Goal: Information Seeking & Learning: Find specific fact

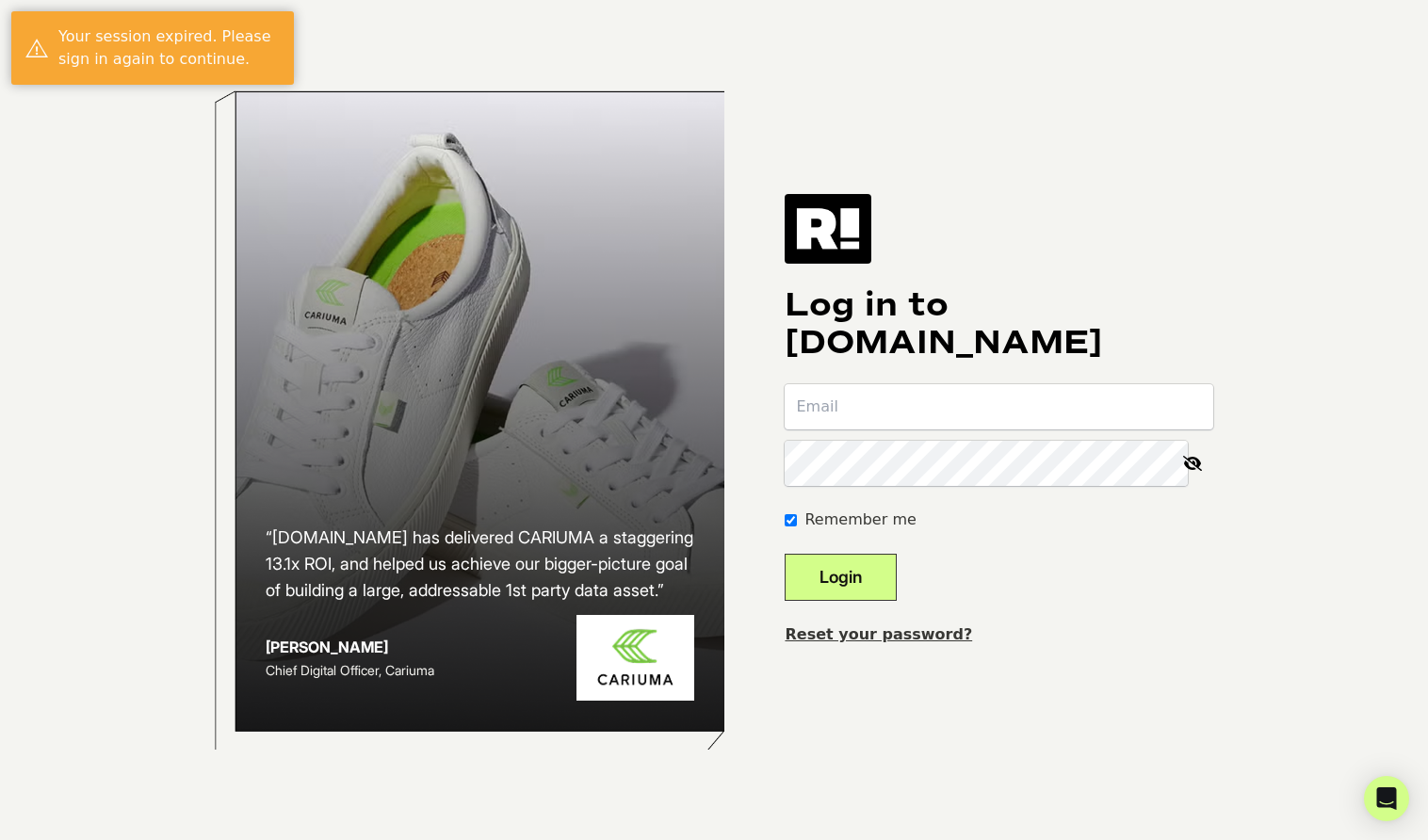
click at [854, 418] on input "email" at bounding box center [998, 406] width 429 height 45
type input "[EMAIL_ADDRESS][DOMAIN_NAME]"
click at [845, 589] on button "Login" at bounding box center [840, 577] width 112 height 47
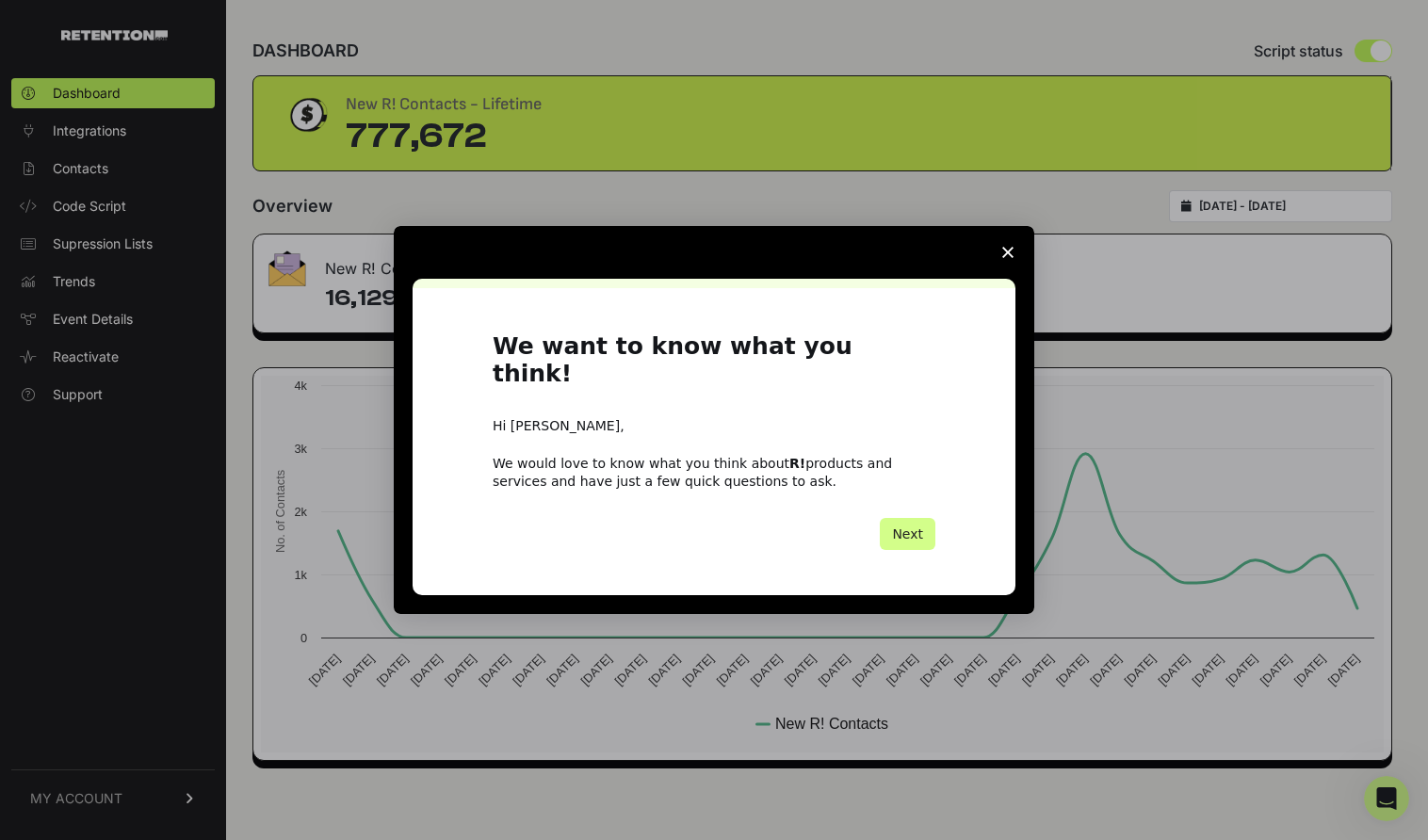
click at [1009, 278] on span "Close survey" at bounding box center [1008, 252] width 53 height 53
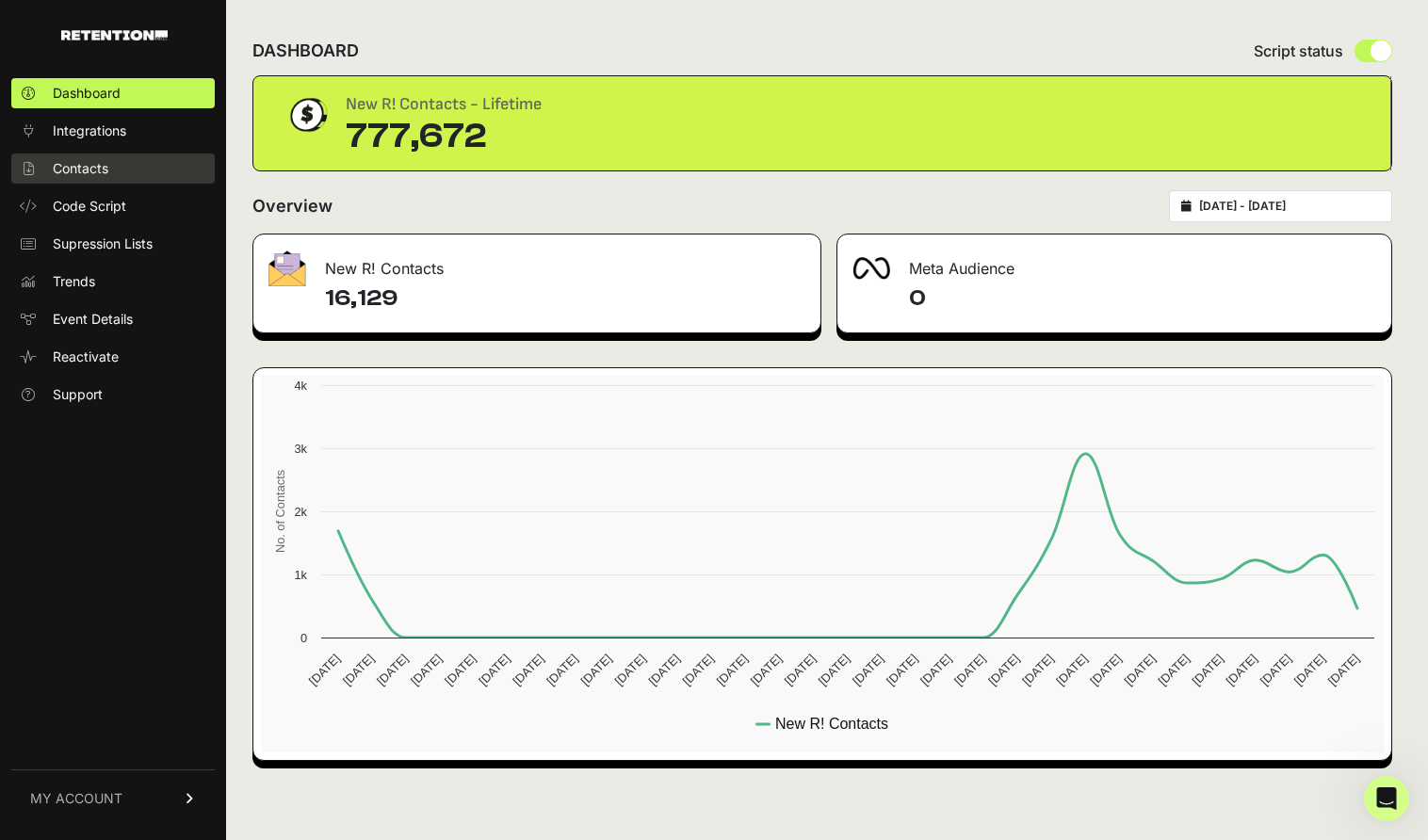
click at [122, 177] on link "Contacts" at bounding box center [113, 168] width 203 height 30
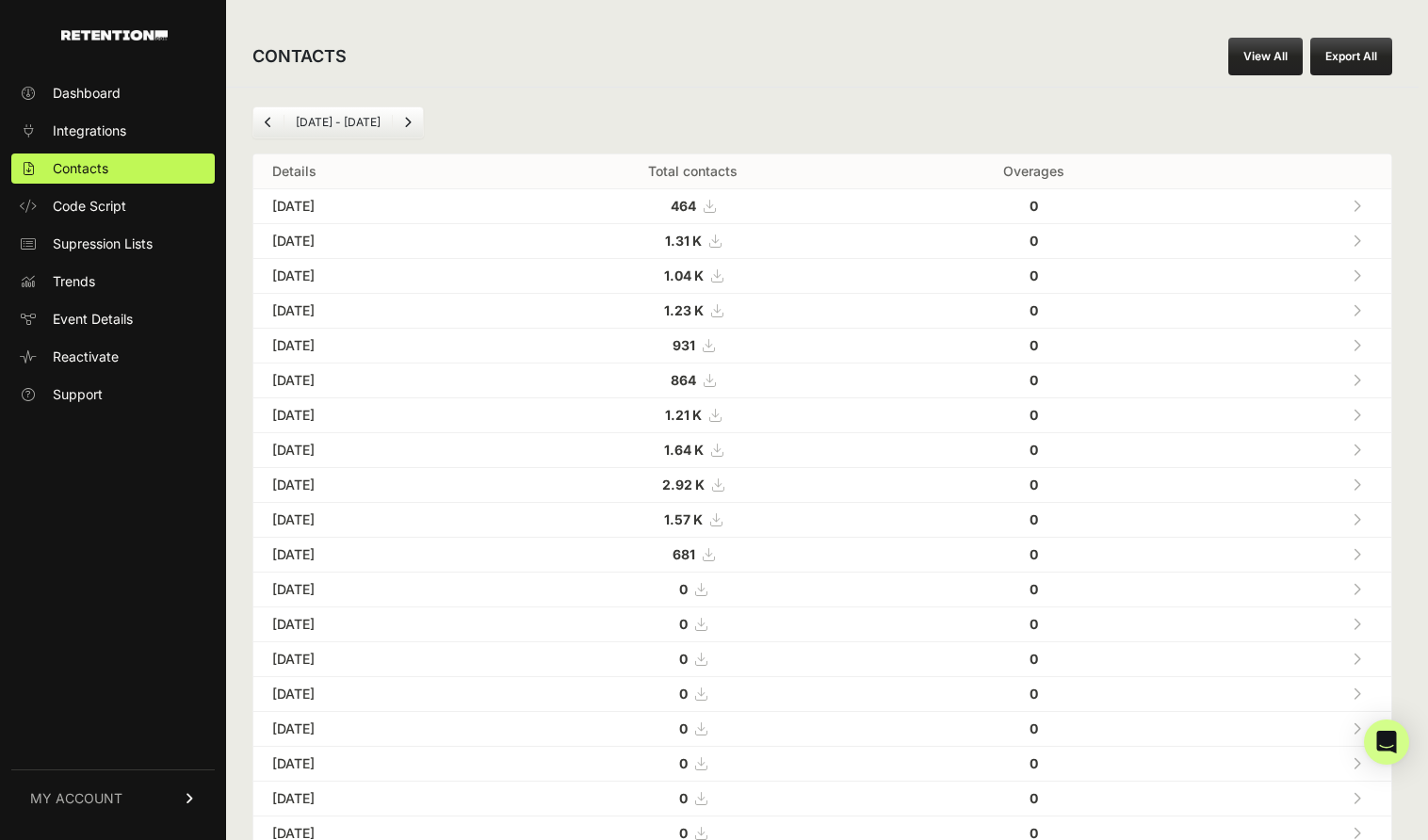
click at [703, 275] on strong "1.04 K" at bounding box center [684, 275] width 39 height 16
click at [1355, 208] on icon at bounding box center [1356, 205] width 9 height 13
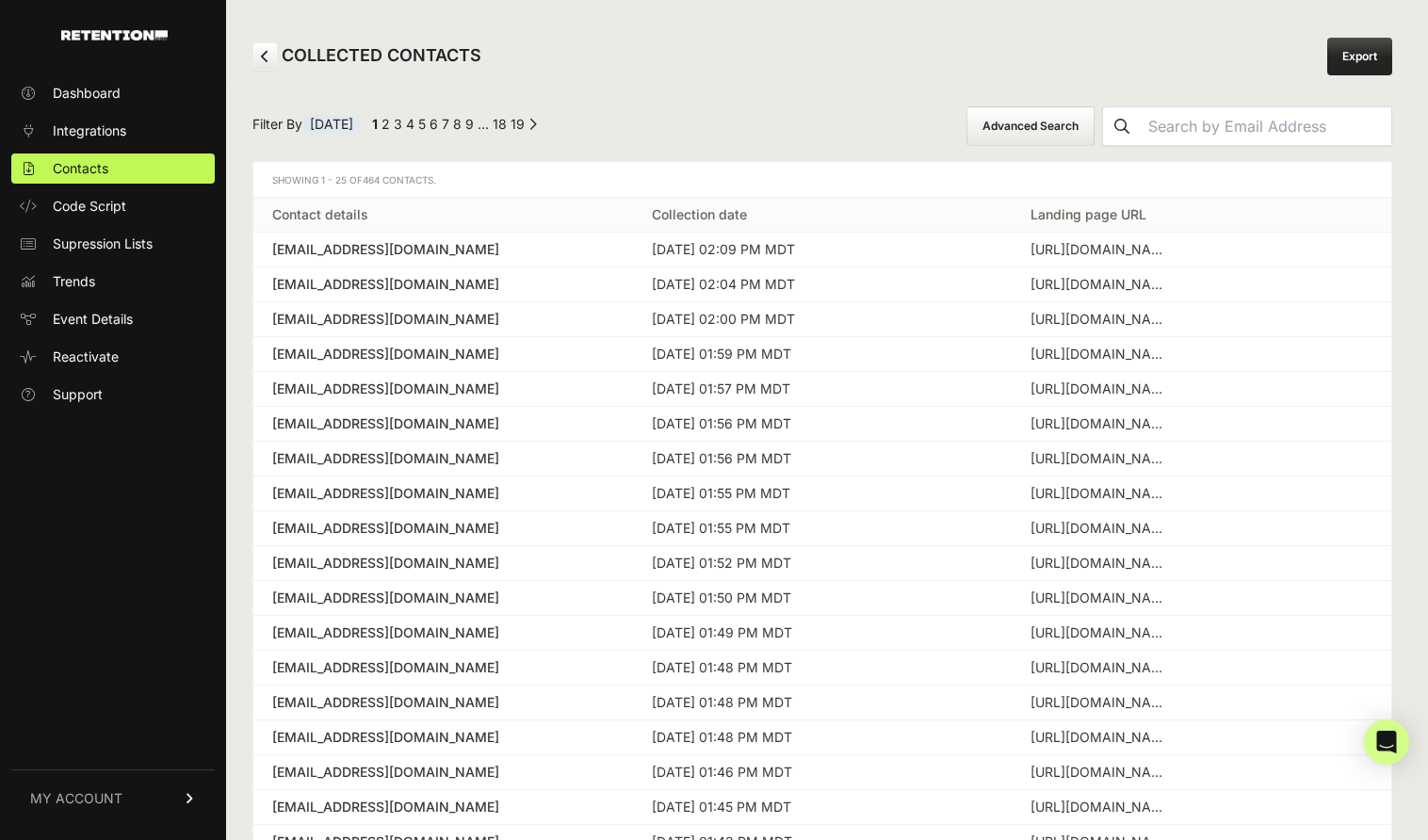
click at [475, 253] on div "meguzman62@yahoo.com" at bounding box center [443, 249] width 342 height 19
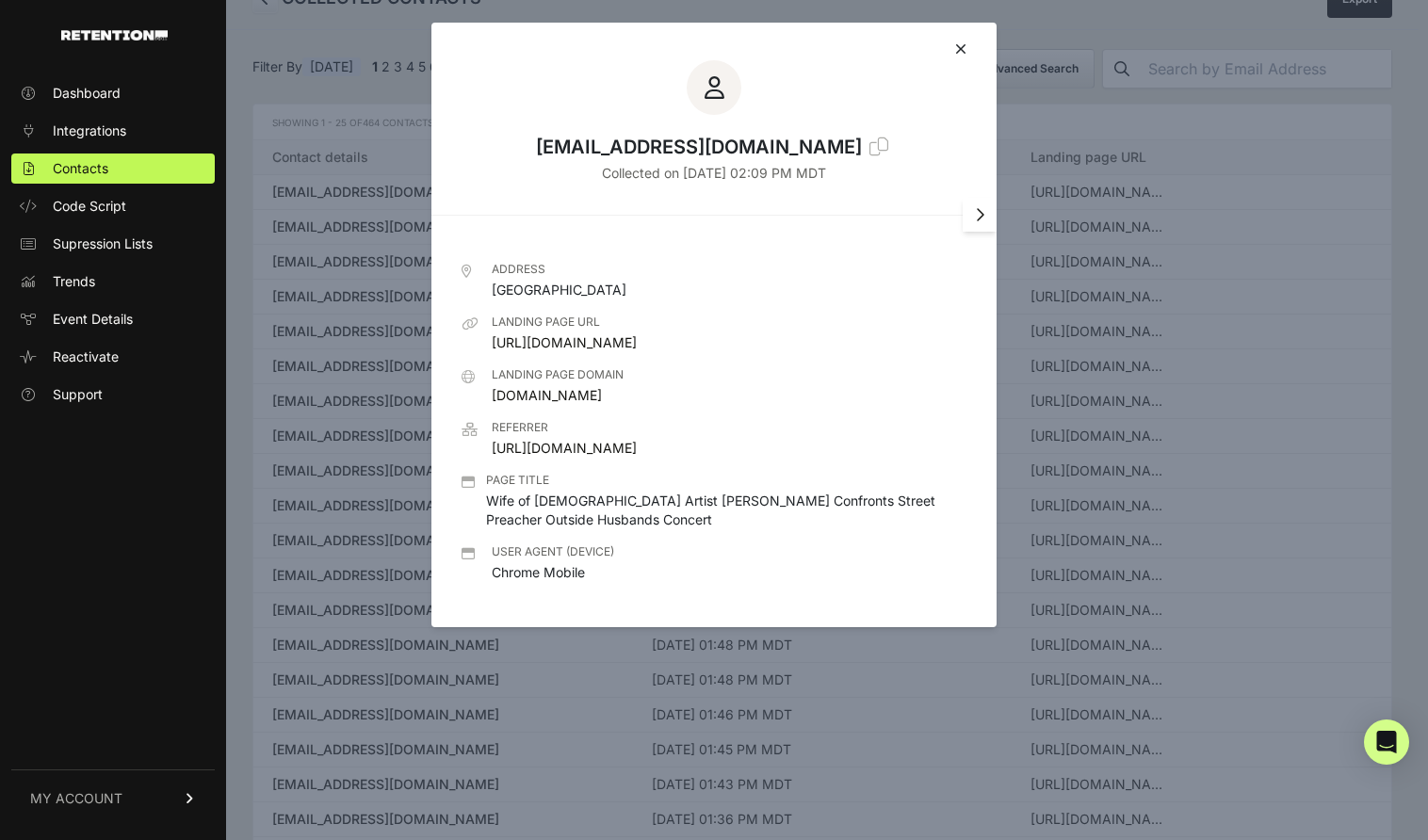
scroll to position [38, 0]
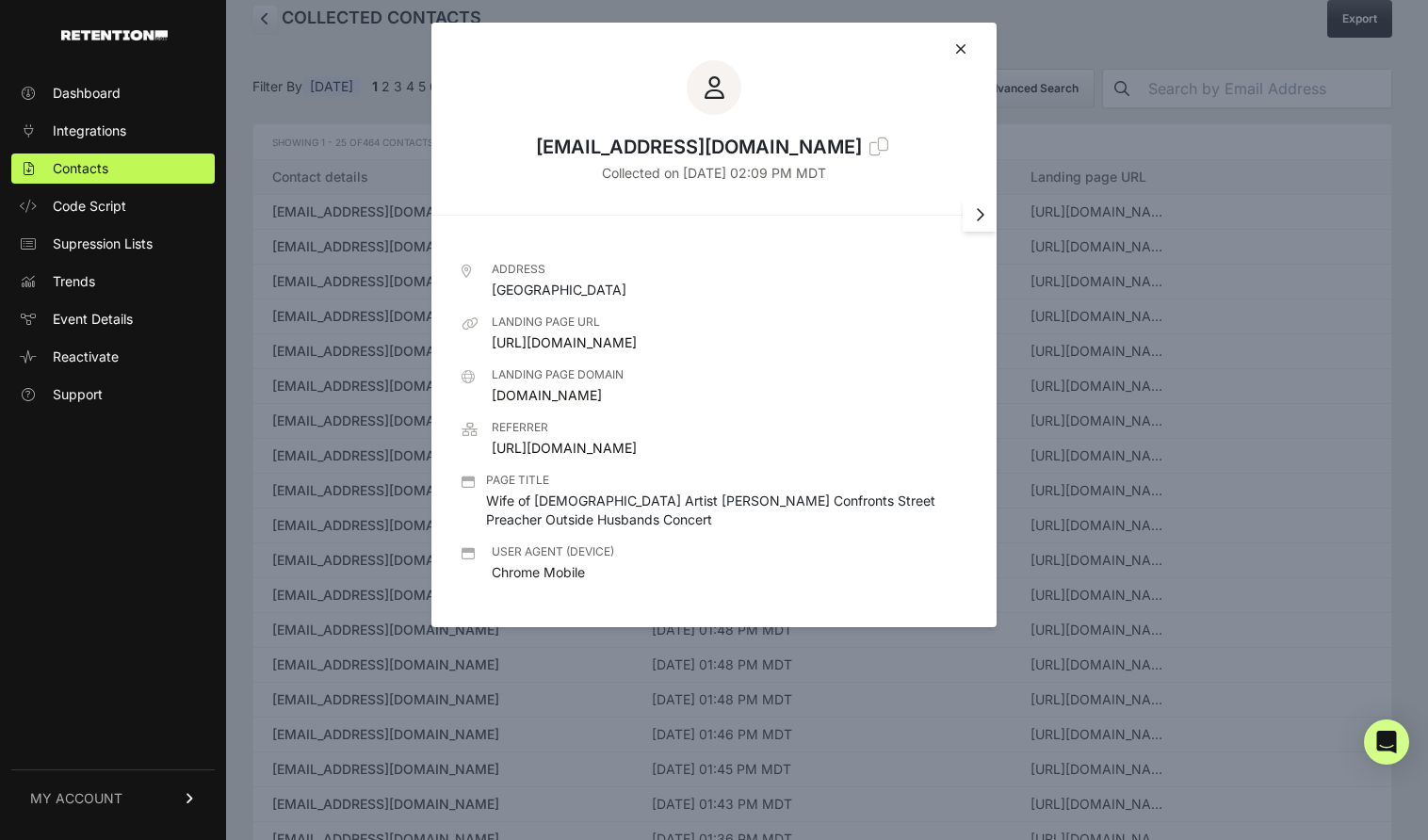
click at [647, 153] on div "meguzman62@yahoo.com" at bounding box center [699, 147] width 326 height 26
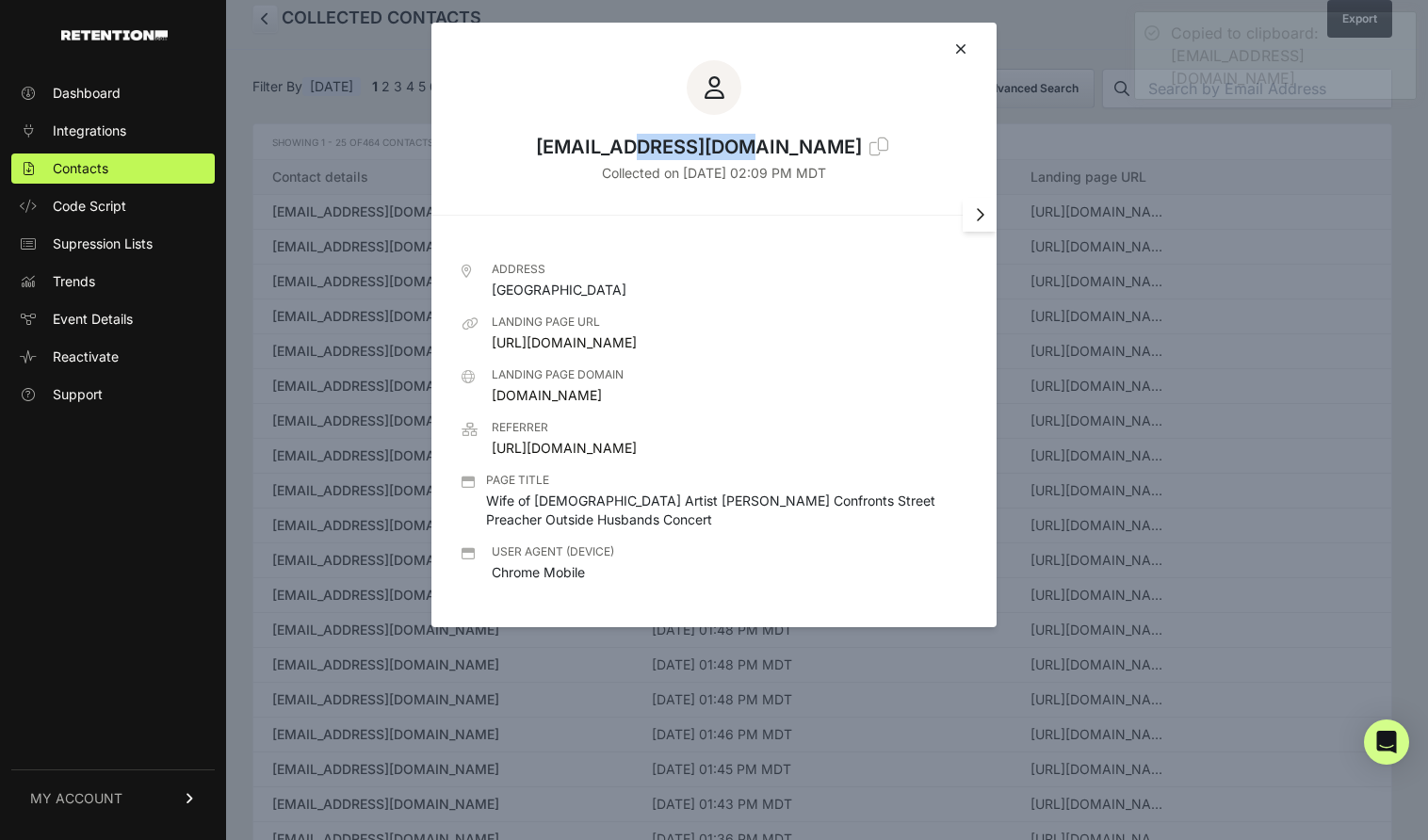
click at [647, 153] on div "meguzman62@yahoo.com" at bounding box center [699, 147] width 326 height 26
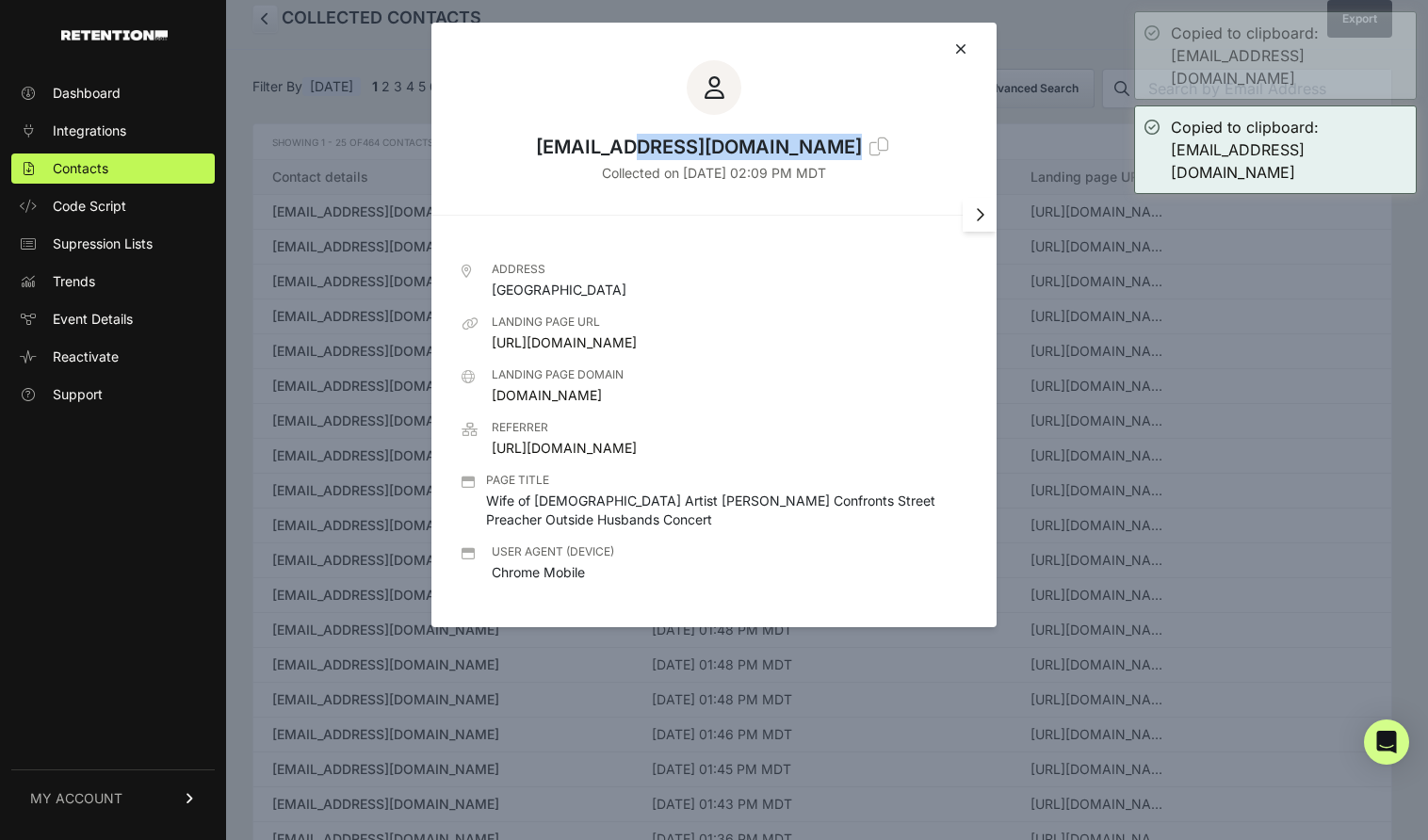
click at [647, 153] on div "meguzman62@yahoo.com" at bounding box center [699, 147] width 326 height 26
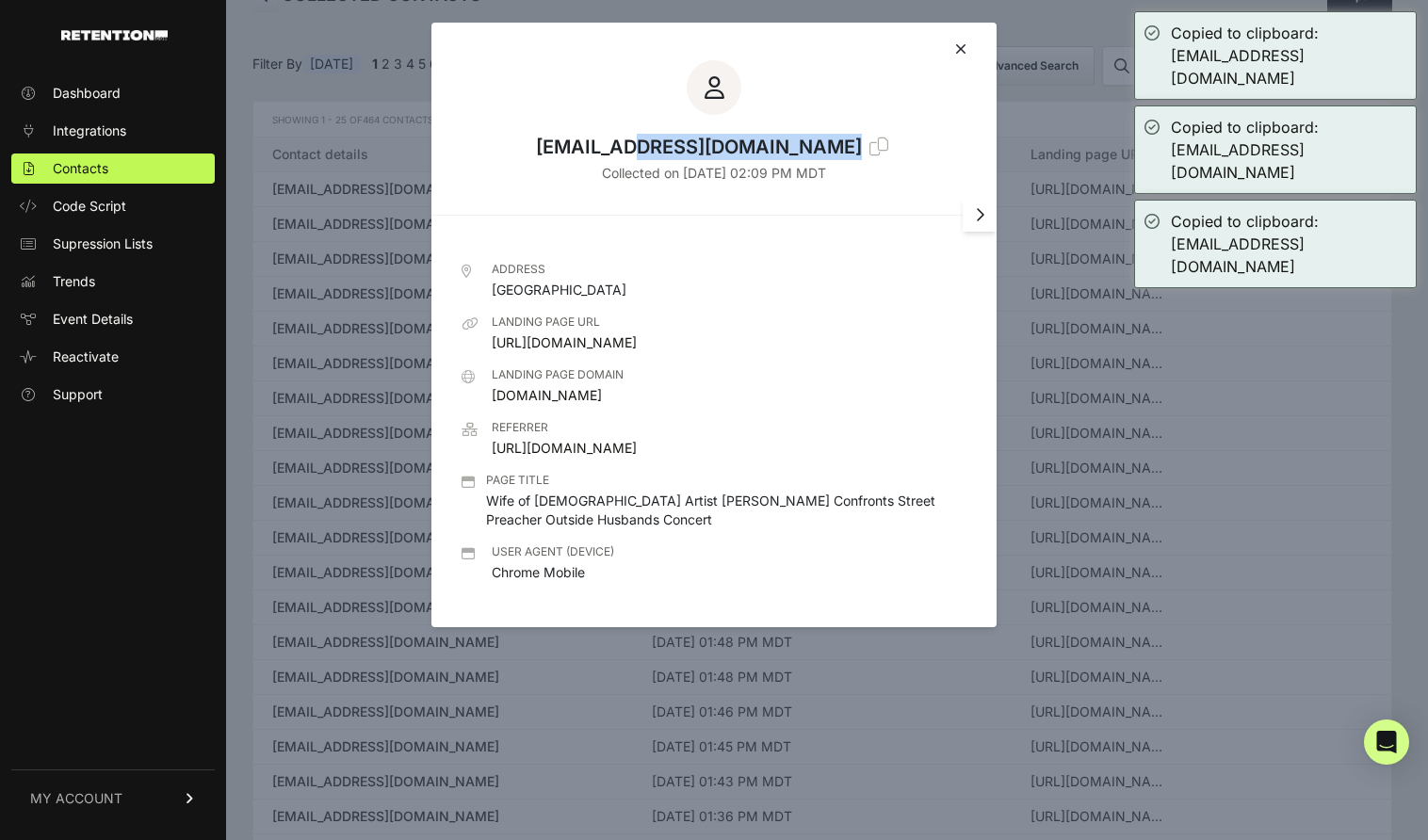
scroll to position [63, 0]
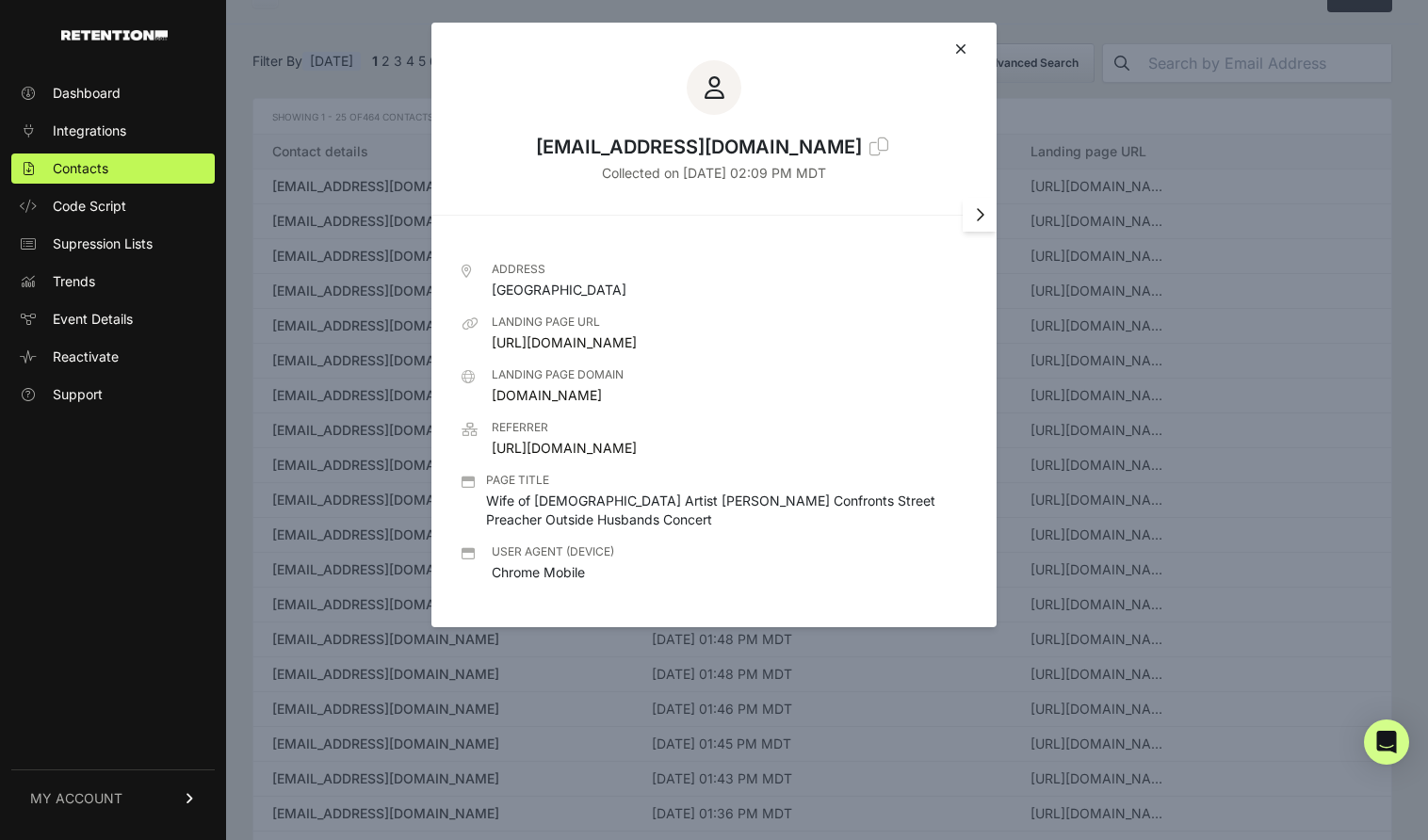
click at [357, 95] on div at bounding box center [714, 420] width 1428 height 840
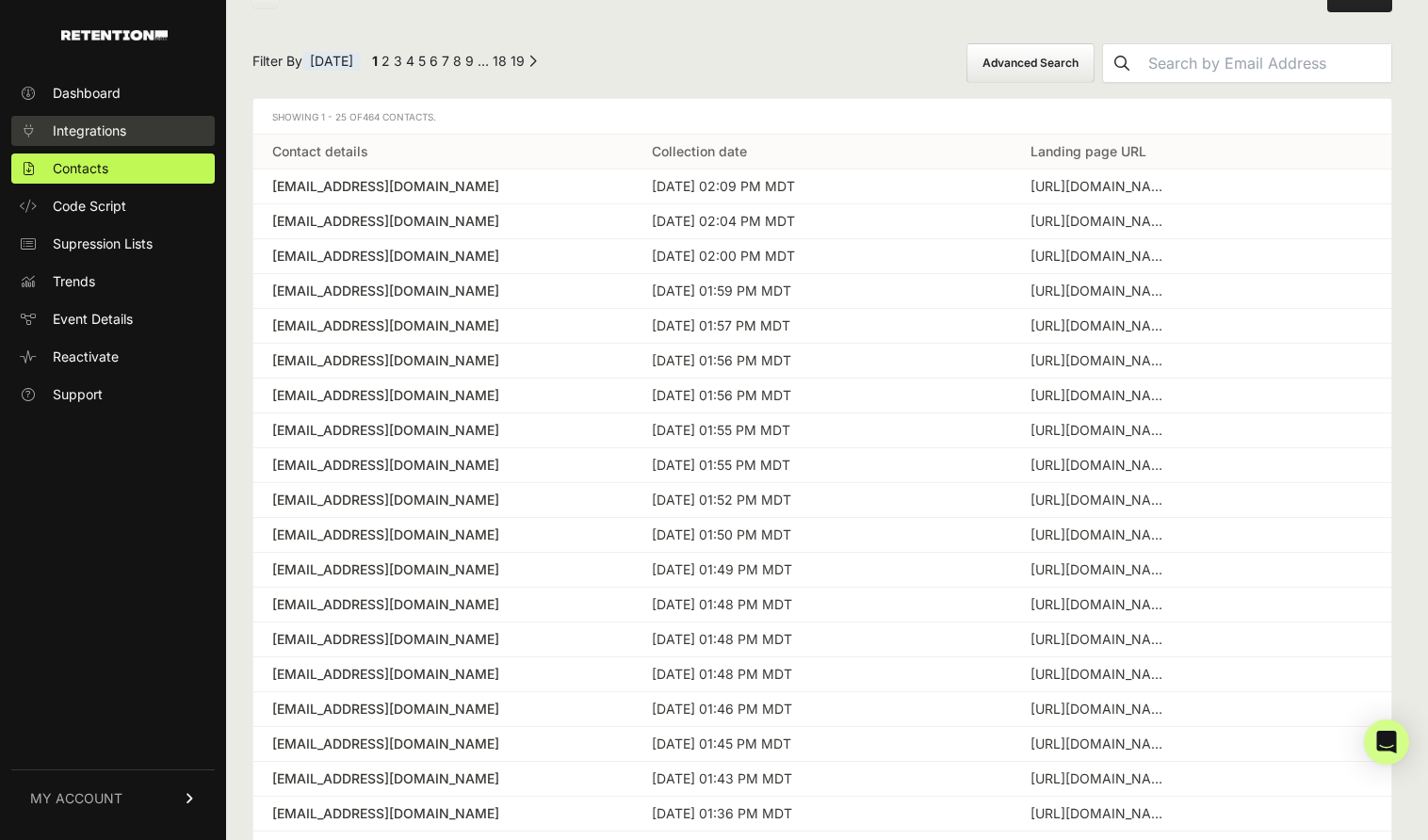
click at [146, 131] on link "Integrations" at bounding box center [113, 131] width 203 height 30
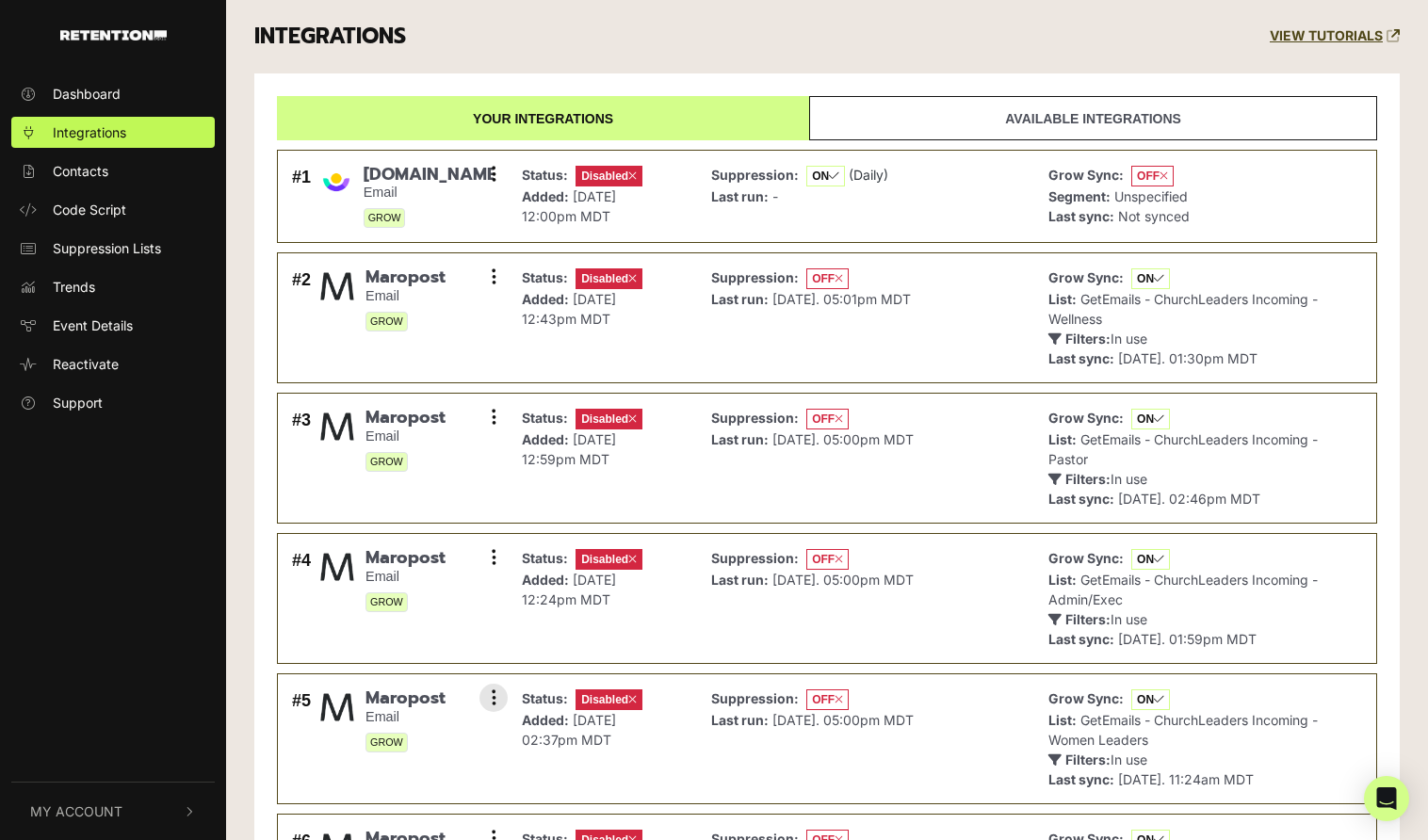
scroll to position [1290, 0]
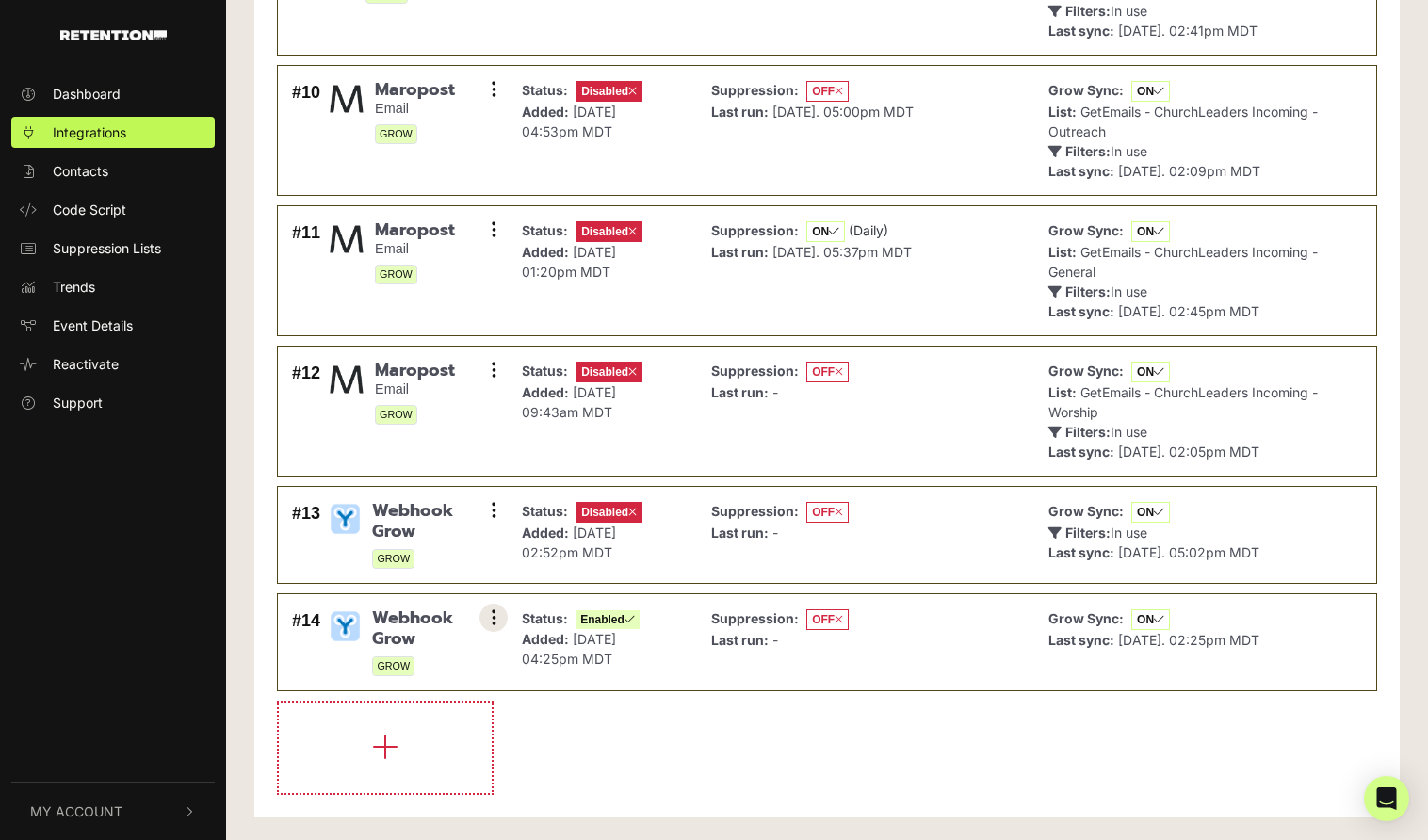
click at [491, 609] on icon at bounding box center [493, 617] width 5 height 19
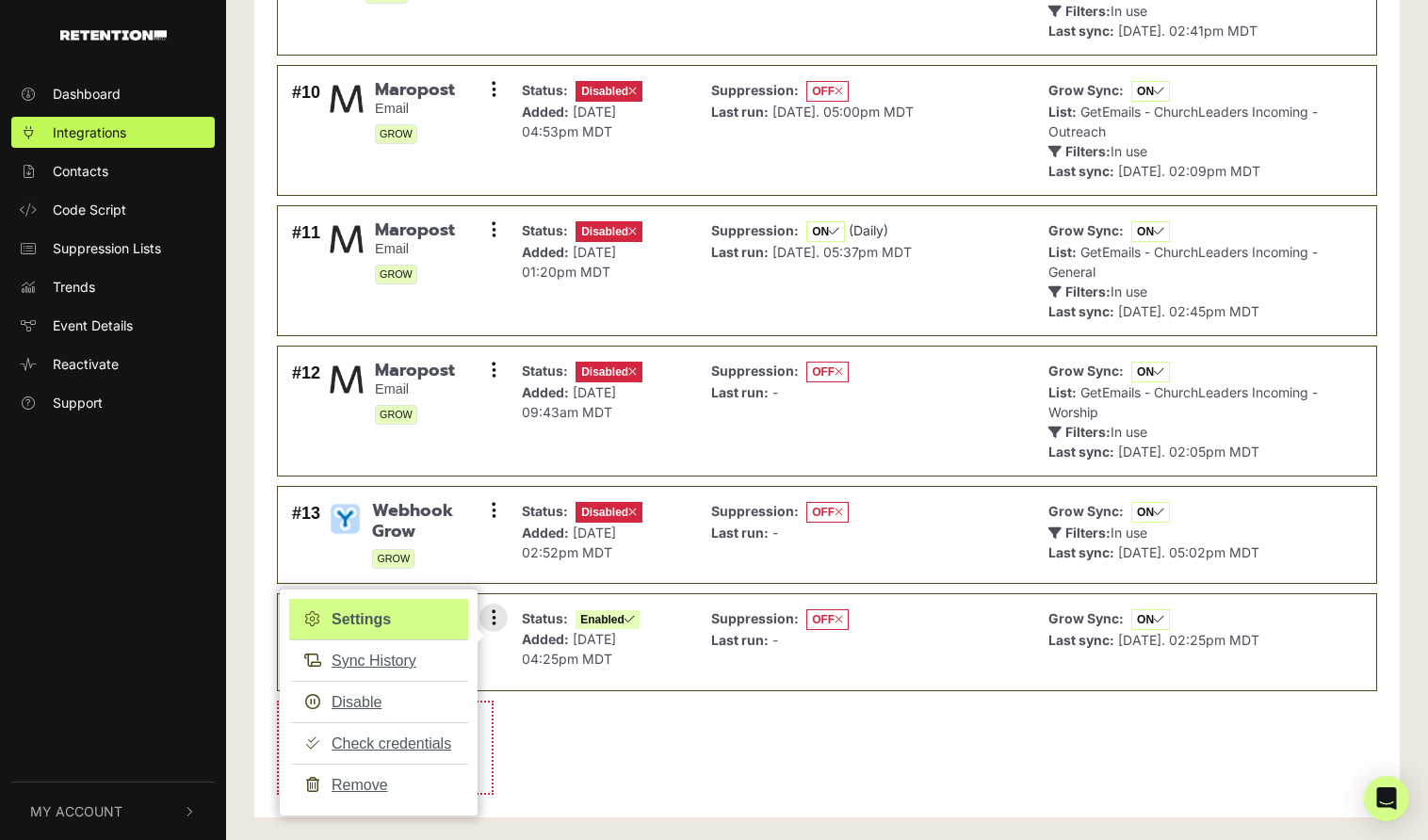
click at [343, 607] on link "Settings" at bounding box center [378, 619] width 179 height 41
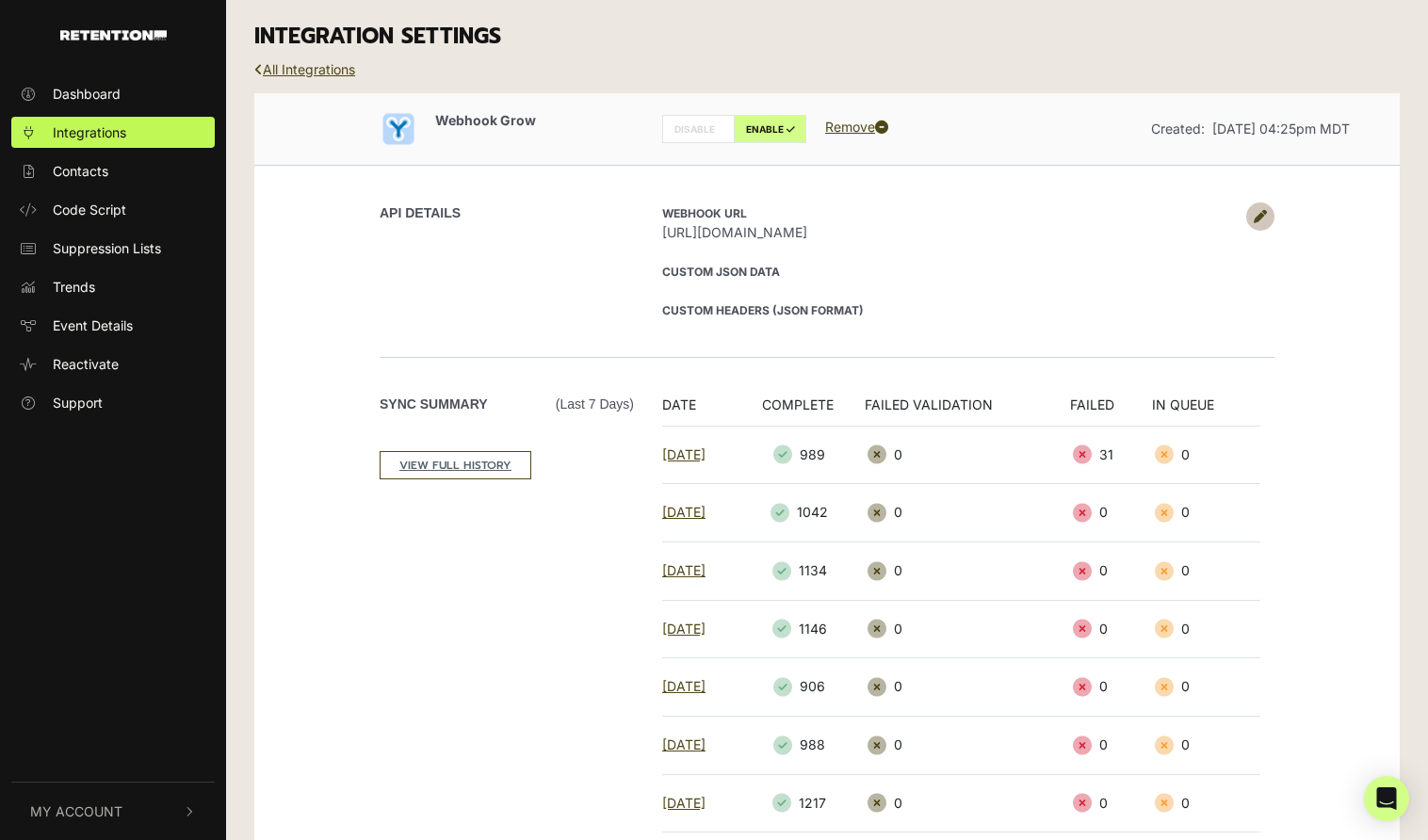
click at [840, 233] on span "[URL][DOMAIN_NAME]" at bounding box center [949, 232] width 574 height 20
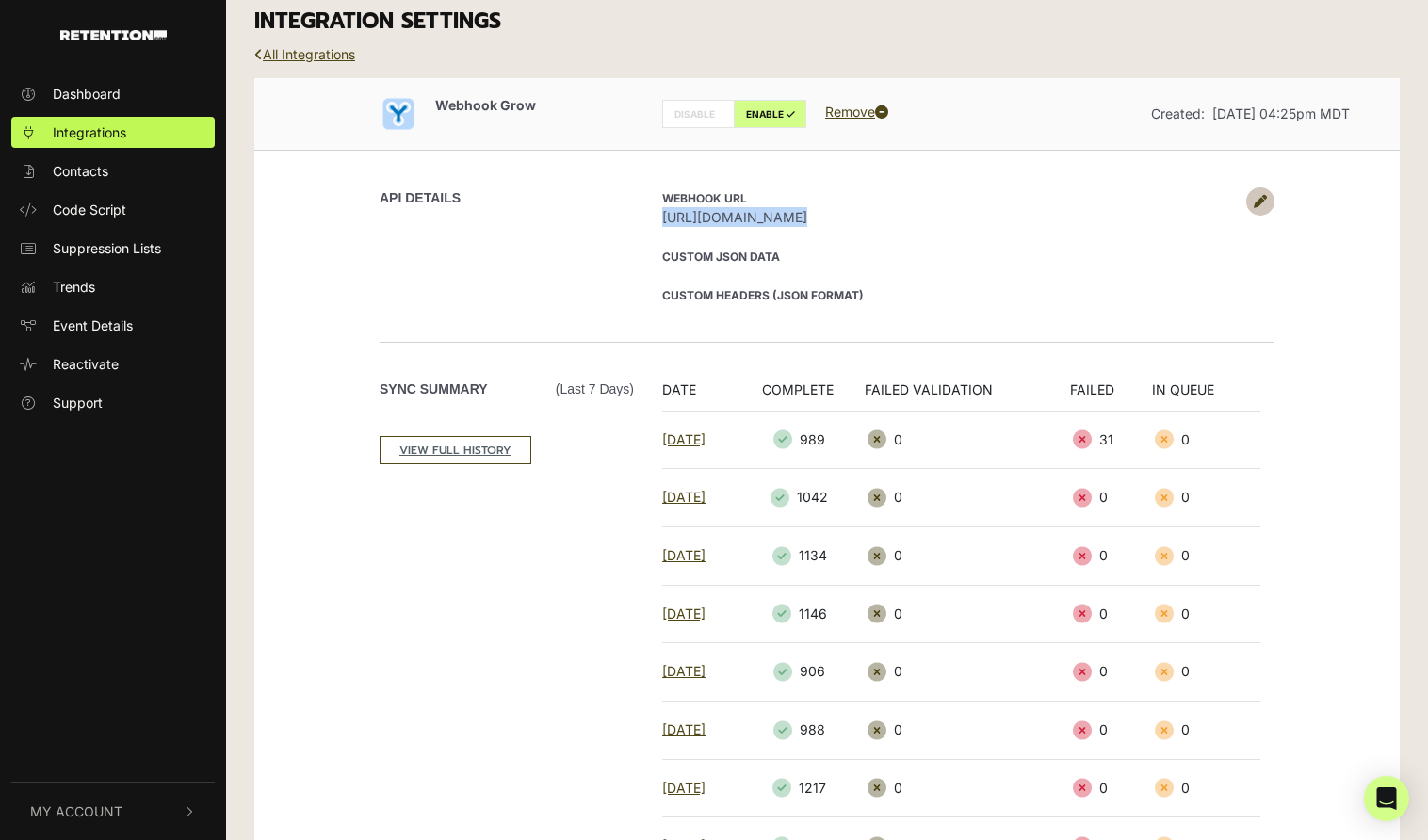
scroll to position [14, 0]
click at [752, 261] on strong "Custom JSON Data" at bounding box center [721, 257] width 118 height 14
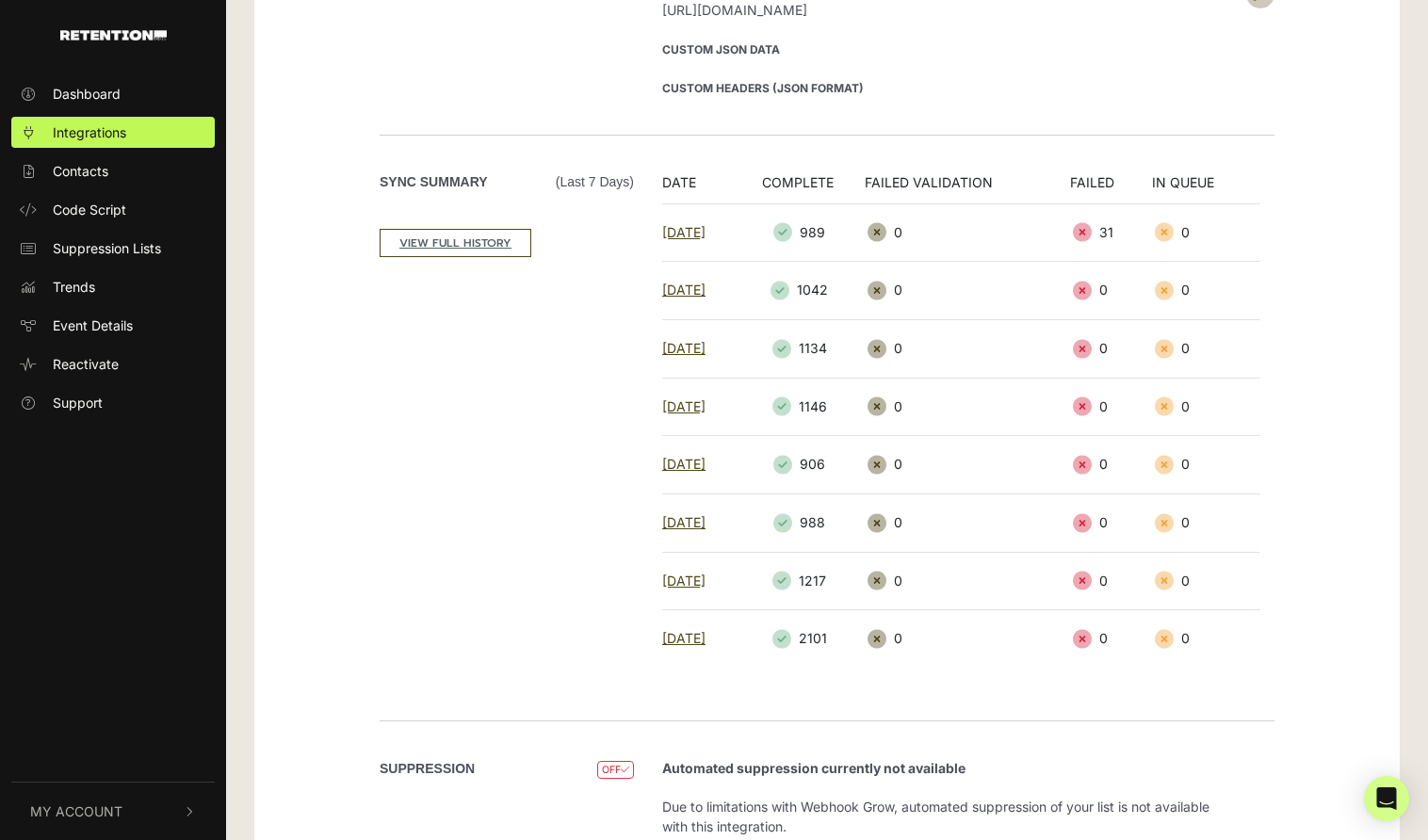
scroll to position [0, 0]
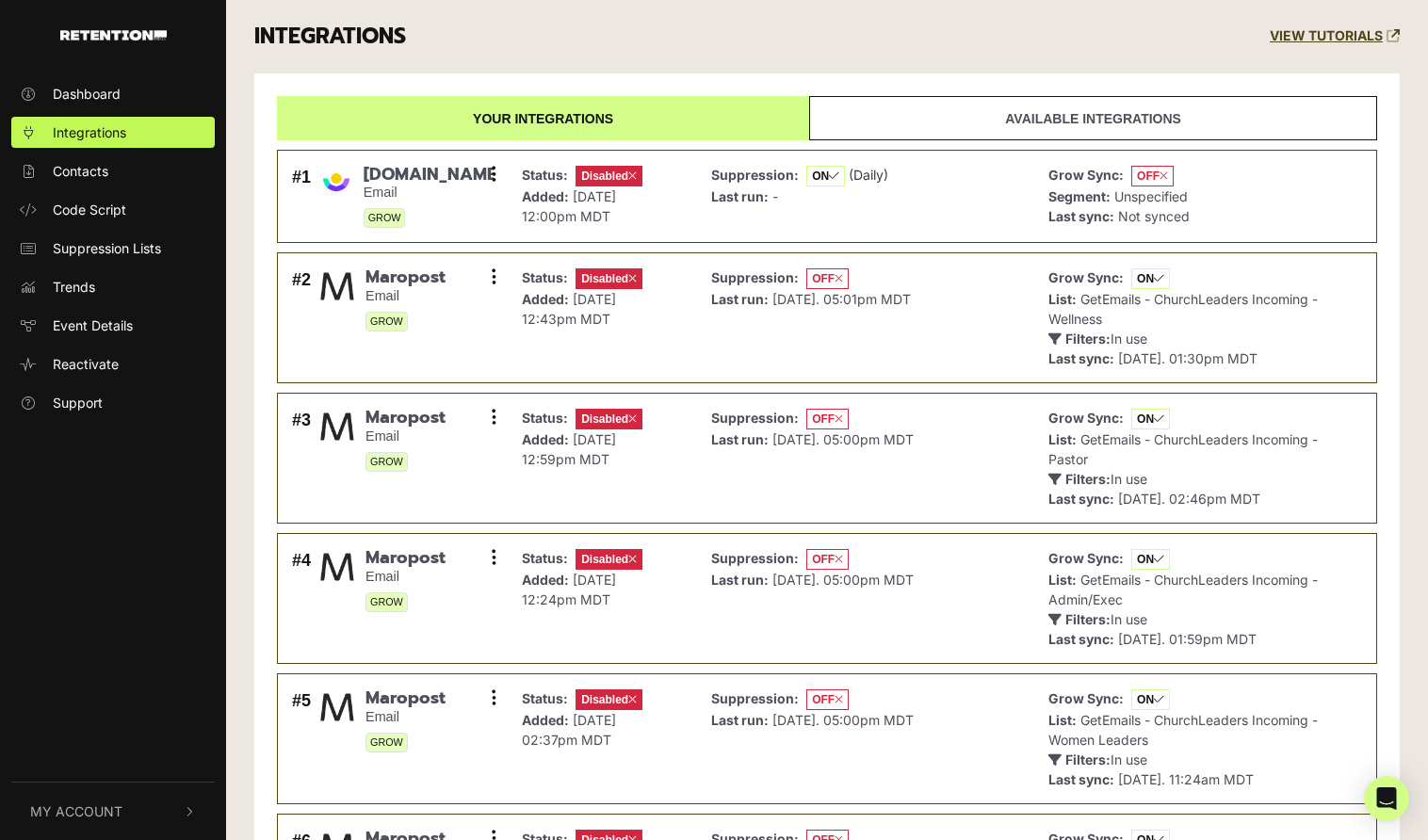
scroll to position [1290, 0]
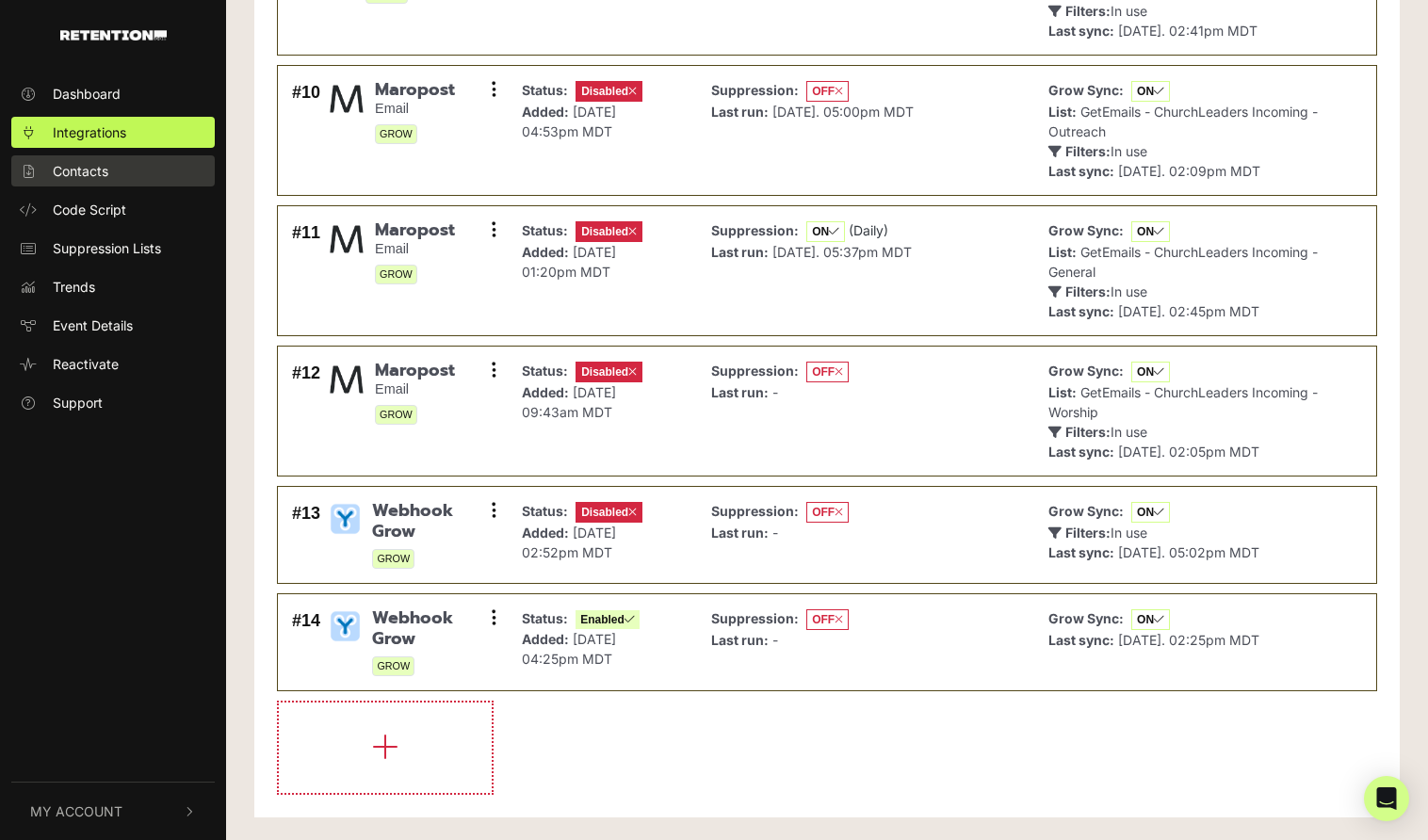
click at [105, 163] on span "Contacts" at bounding box center [80, 171] width 56 height 20
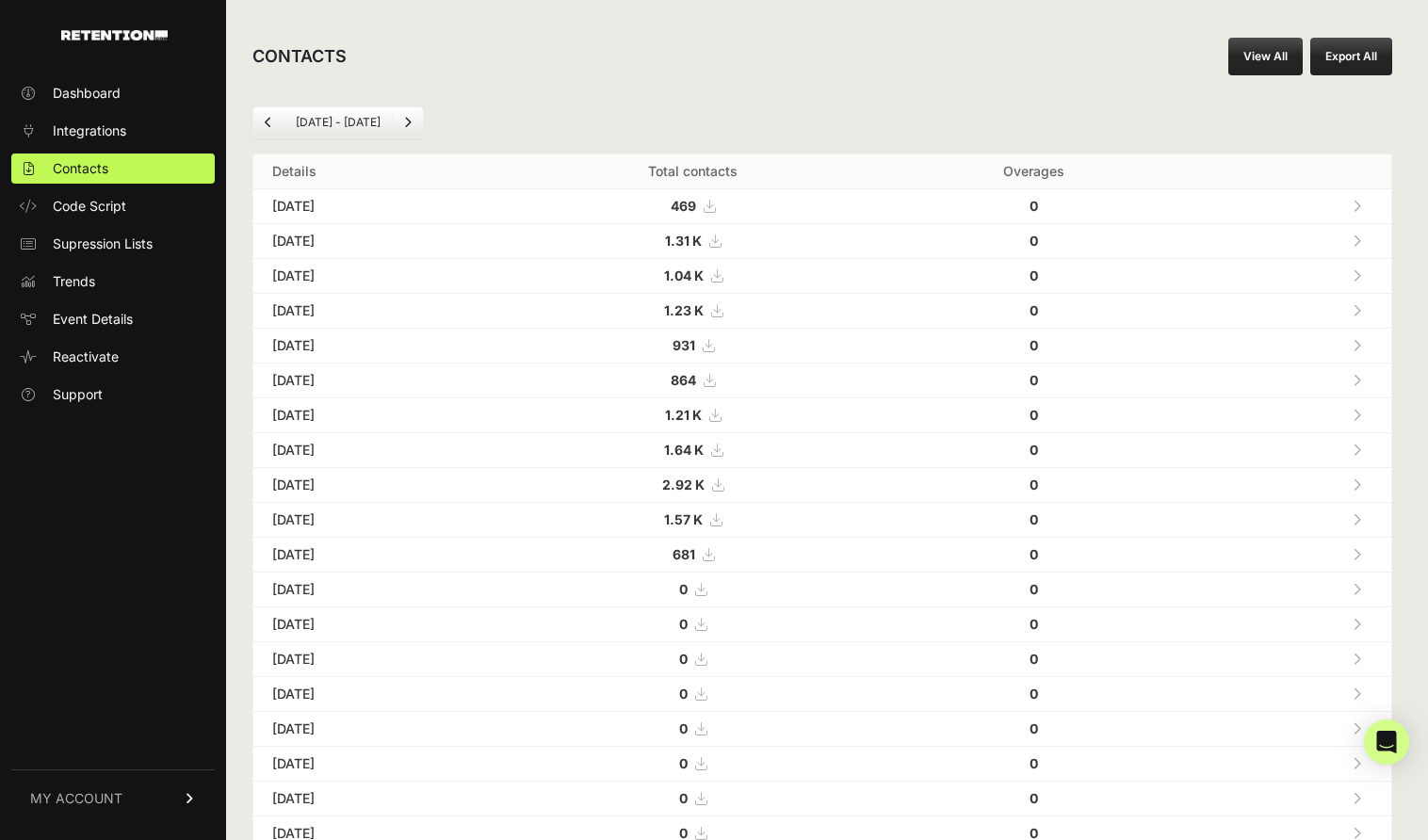
click at [1364, 201] on link at bounding box center [1357, 206] width 31 height 39
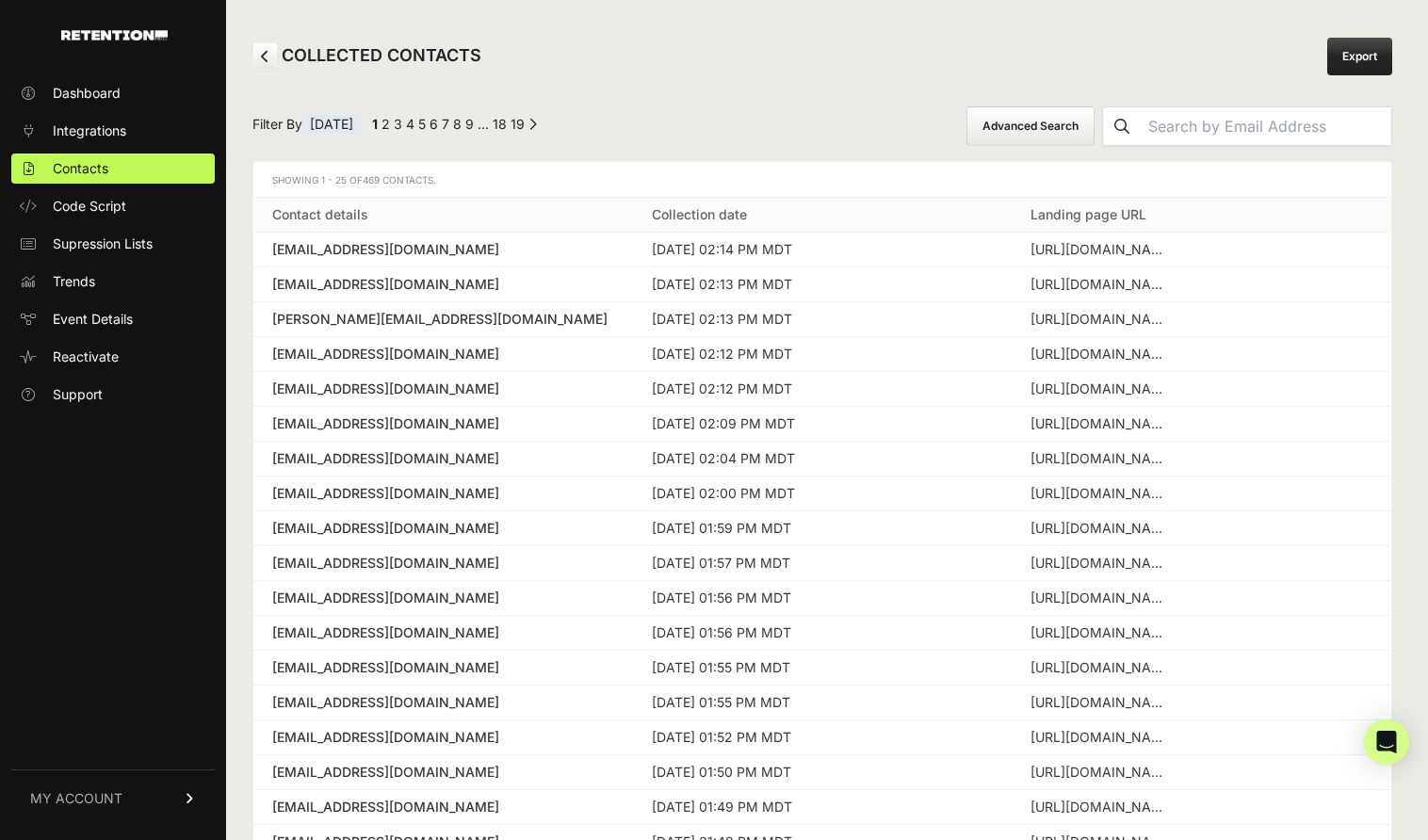
click at [433, 240] on div "sdvancise@gmail.com" at bounding box center [443, 249] width 342 height 19
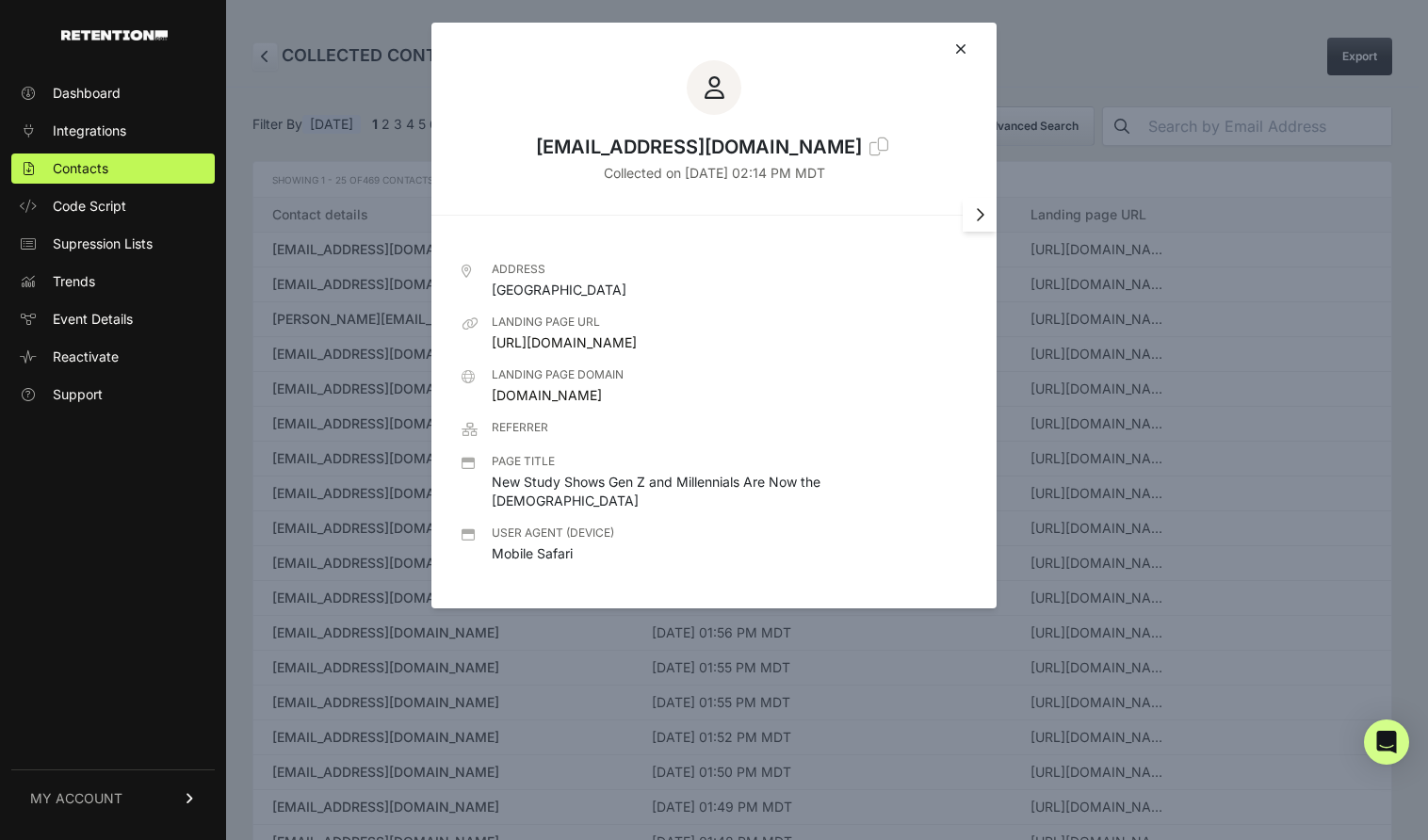
click at [521, 435] on div "Referrer" at bounding box center [520, 427] width 57 height 15
click at [976, 213] on icon at bounding box center [980, 214] width 10 height 15
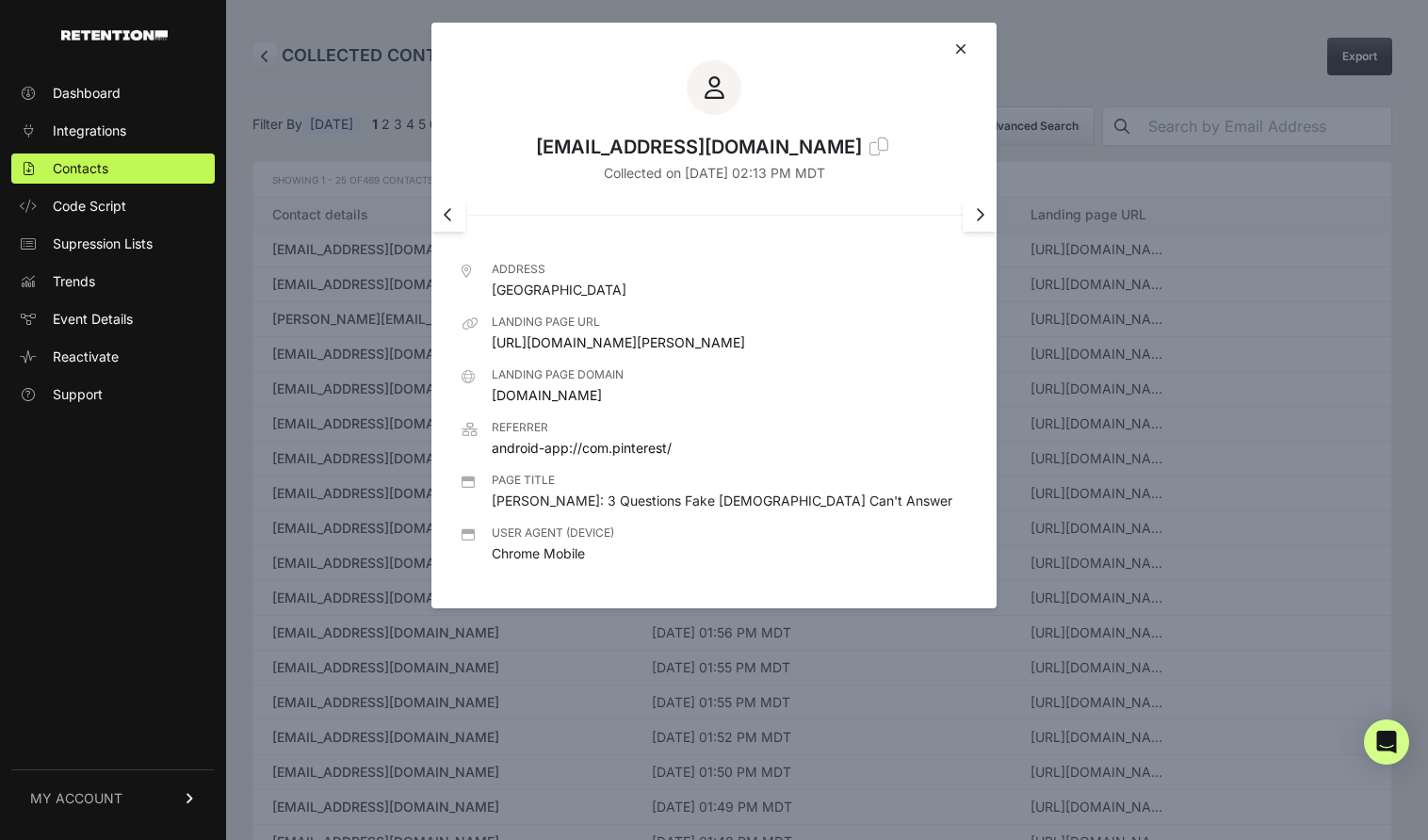
click at [977, 216] on icon at bounding box center [980, 214] width 10 height 15
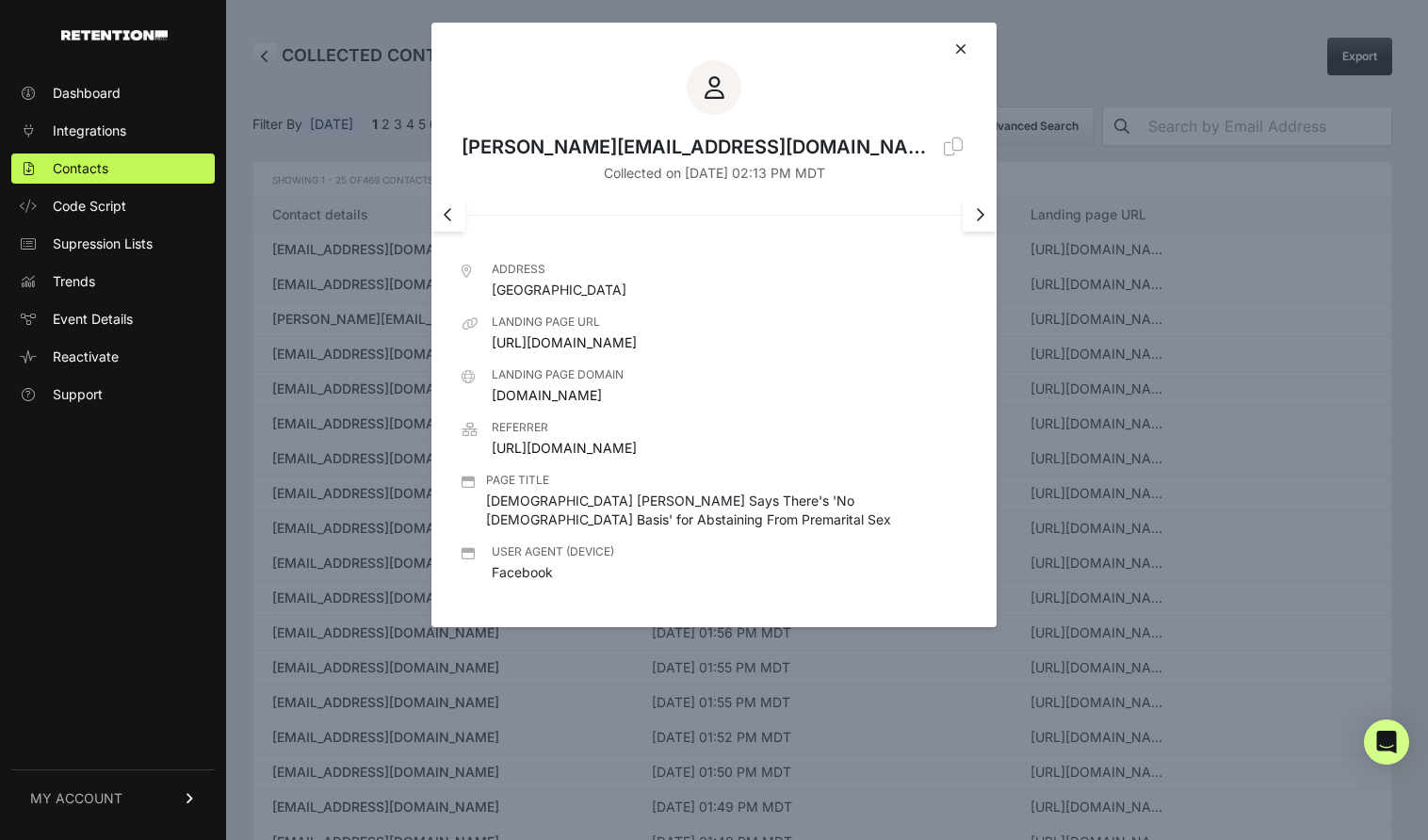
click at [977, 216] on icon at bounding box center [980, 214] width 10 height 15
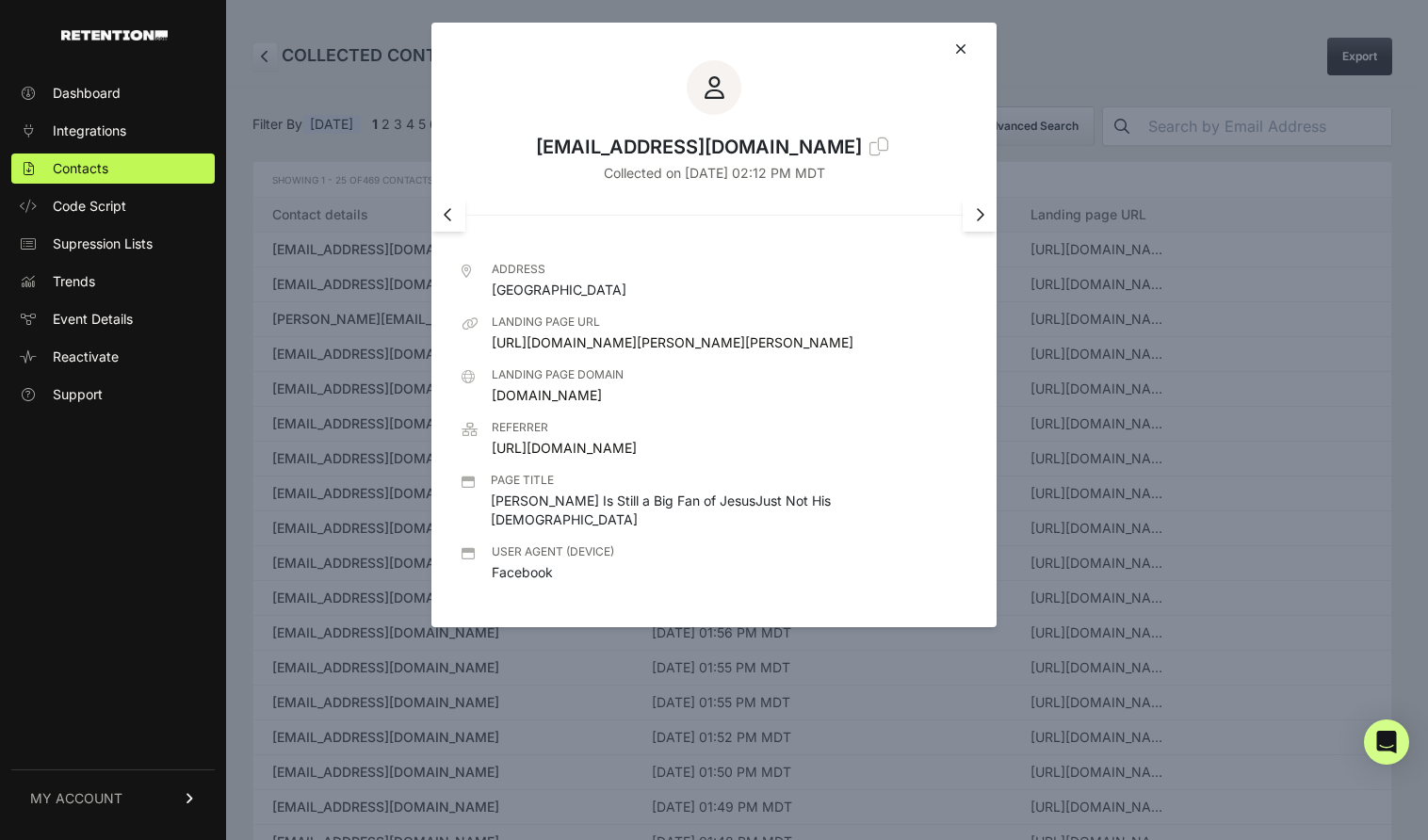
click at [977, 216] on icon at bounding box center [980, 214] width 10 height 15
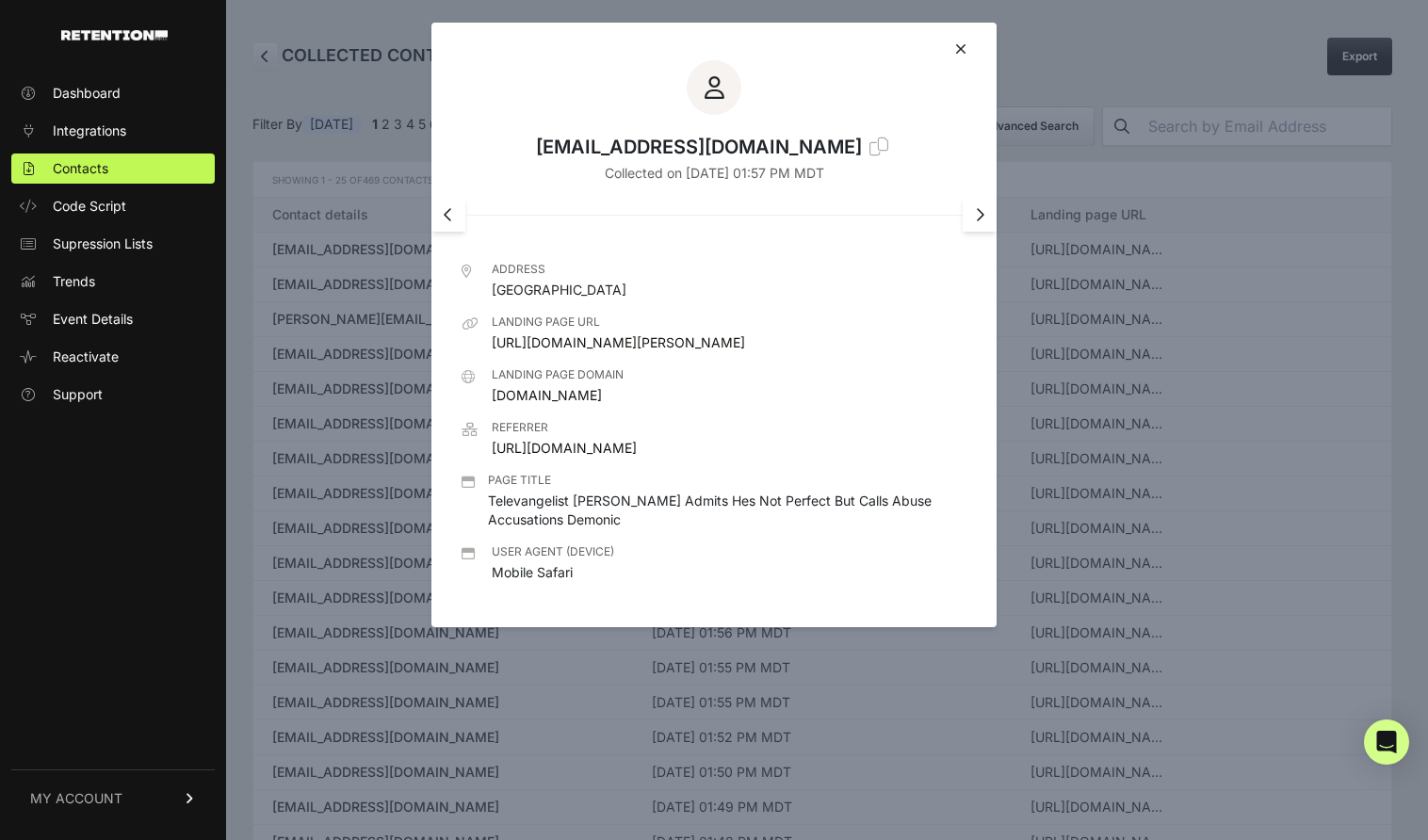
click at [977, 216] on icon at bounding box center [980, 214] width 10 height 15
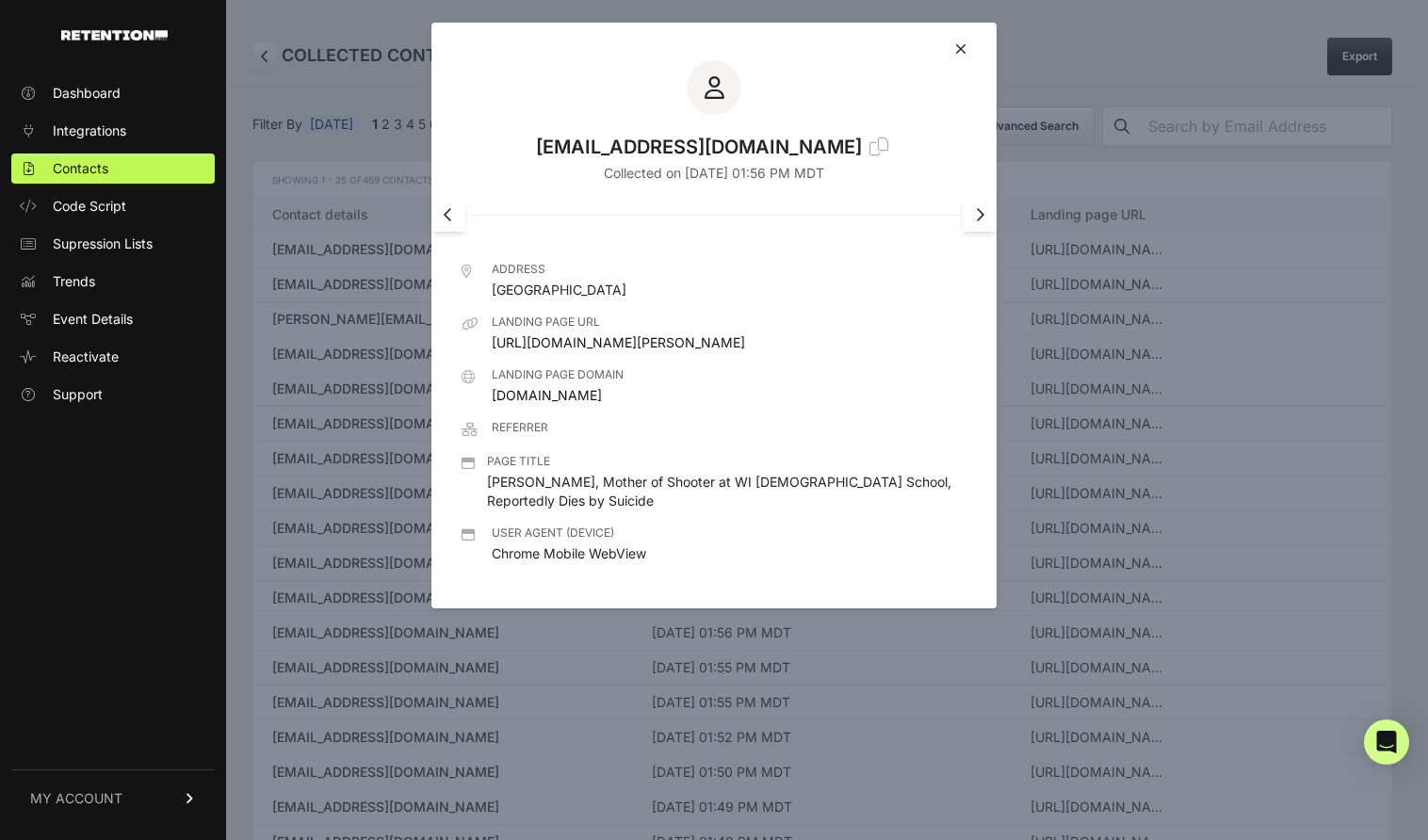
click at [977, 216] on icon at bounding box center [980, 214] width 10 height 15
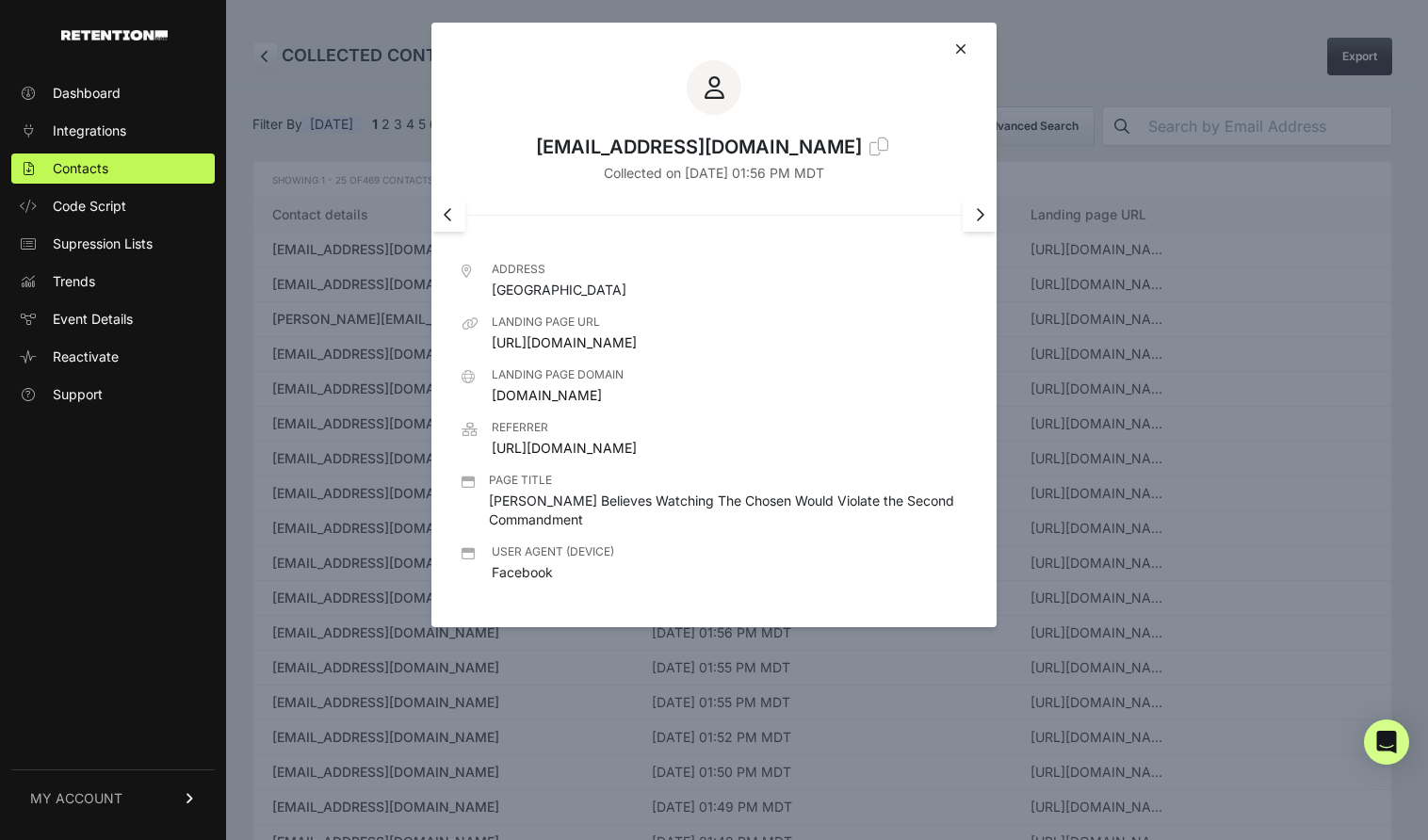
click at [977, 216] on icon at bounding box center [980, 214] width 10 height 15
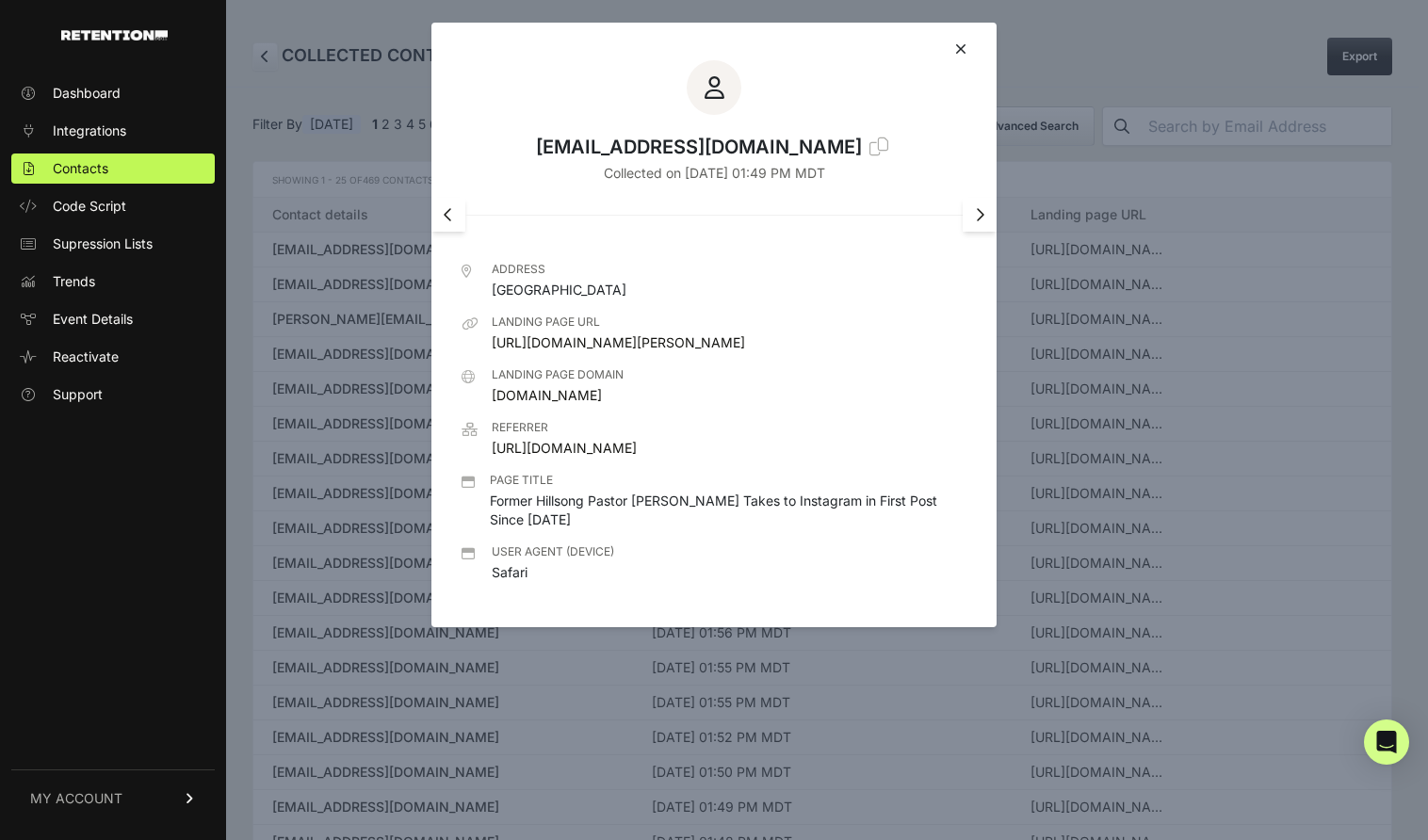
click at [977, 216] on icon at bounding box center [980, 214] width 10 height 15
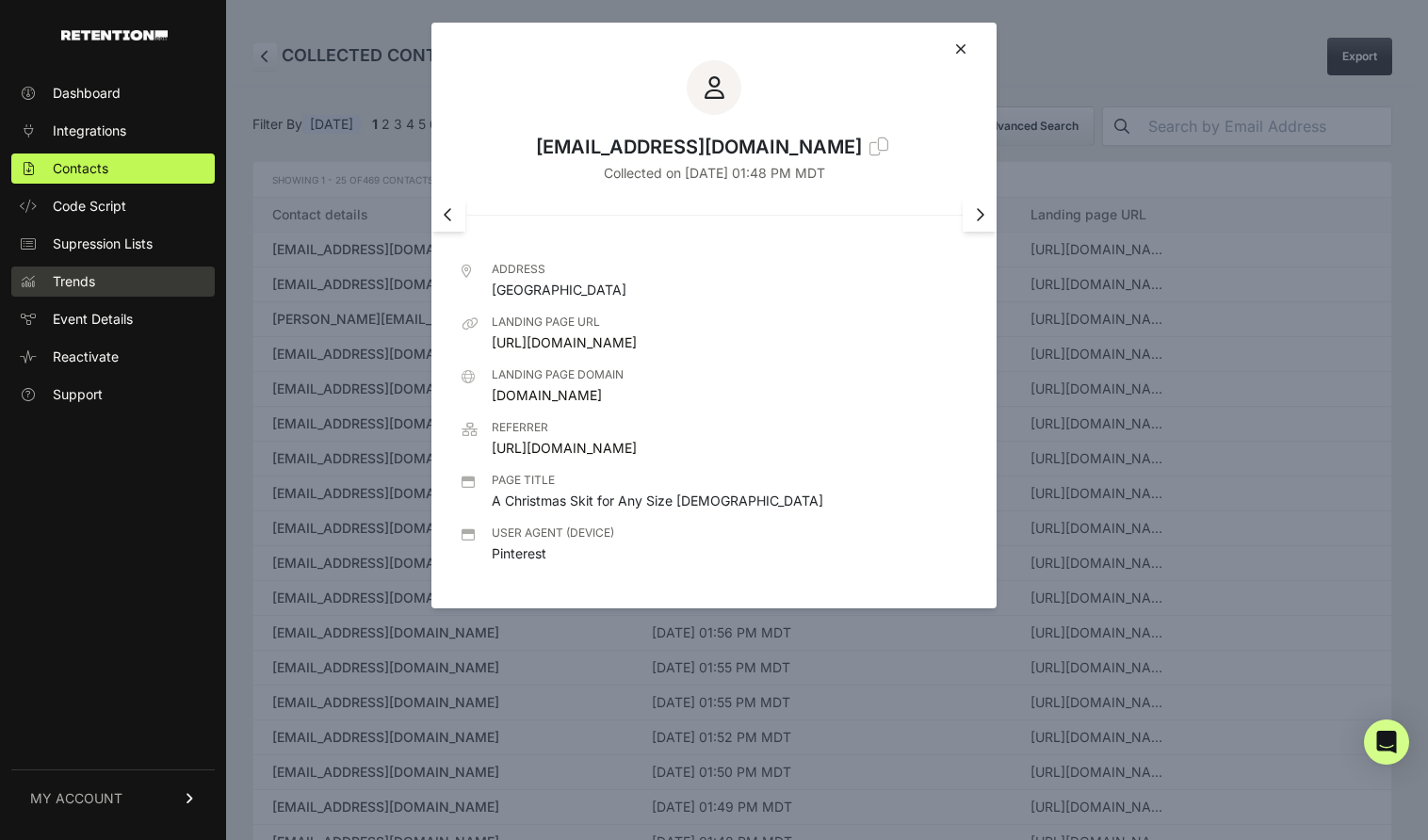
click at [88, 291] on link "Trends" at bounding box center [113, 281] width 203 height 30
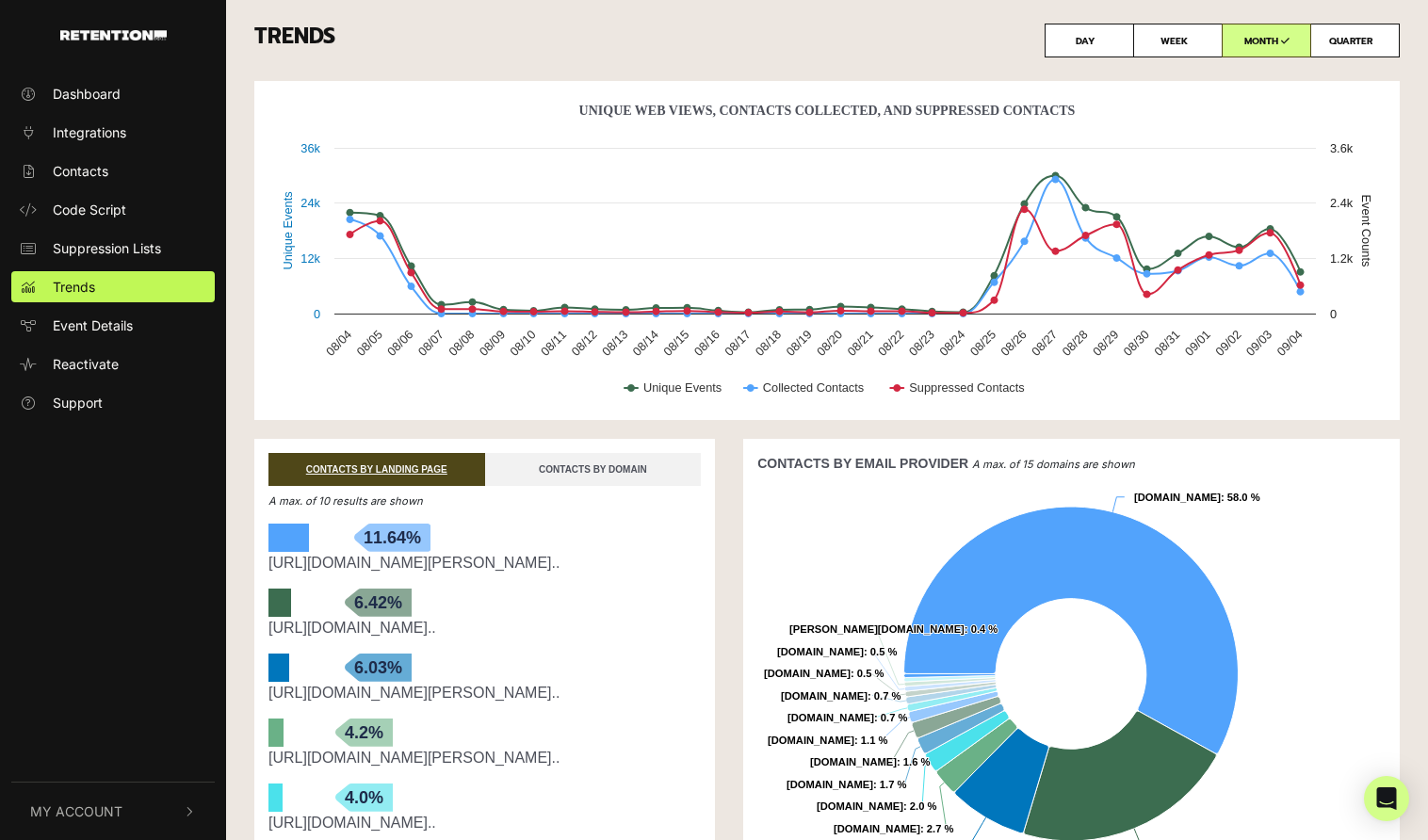
click at [611, 469] on link "CONTACTS BY DOMAIN" at bounding box center [593, 470] width 217 height 33
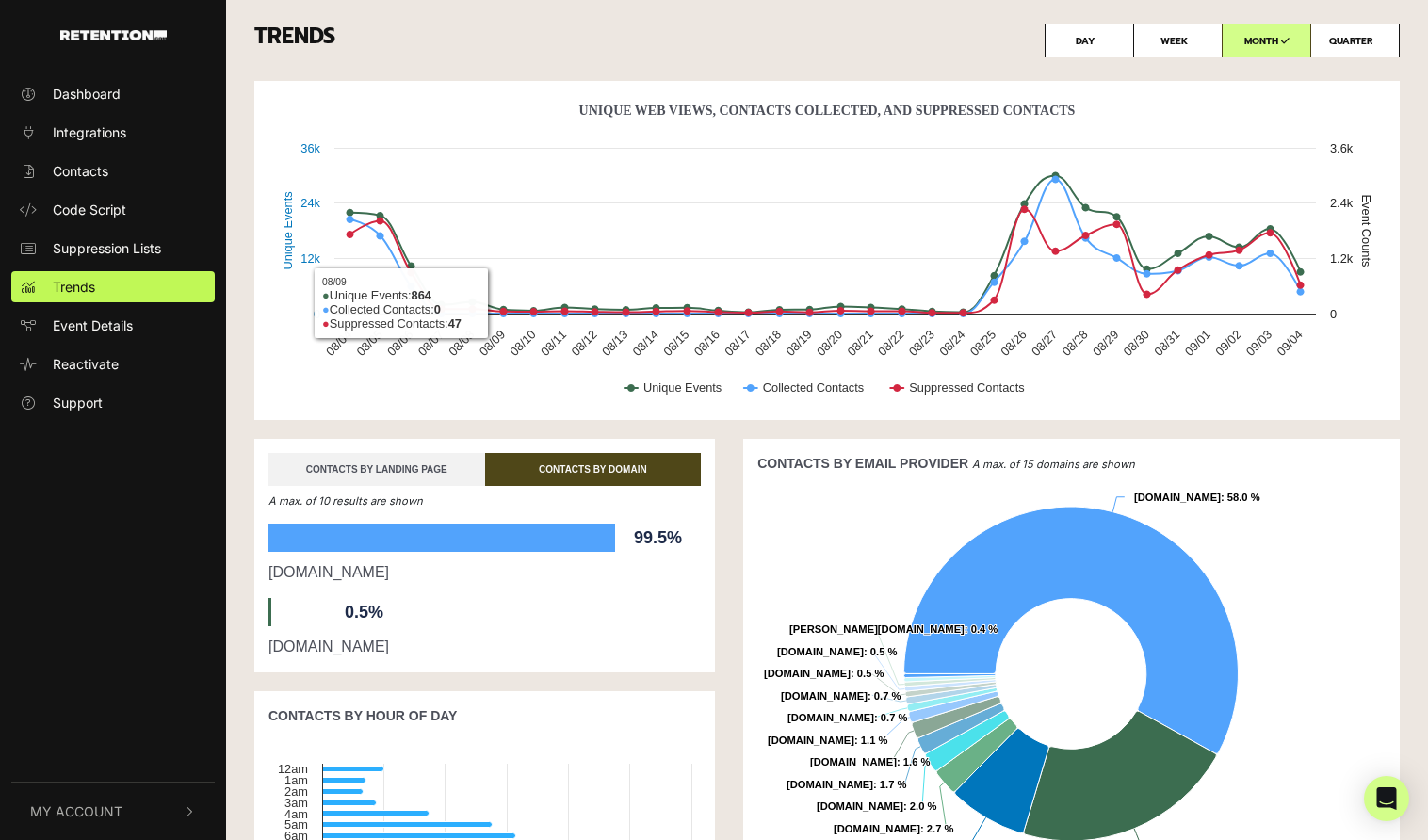
scroll to position [2, 0]
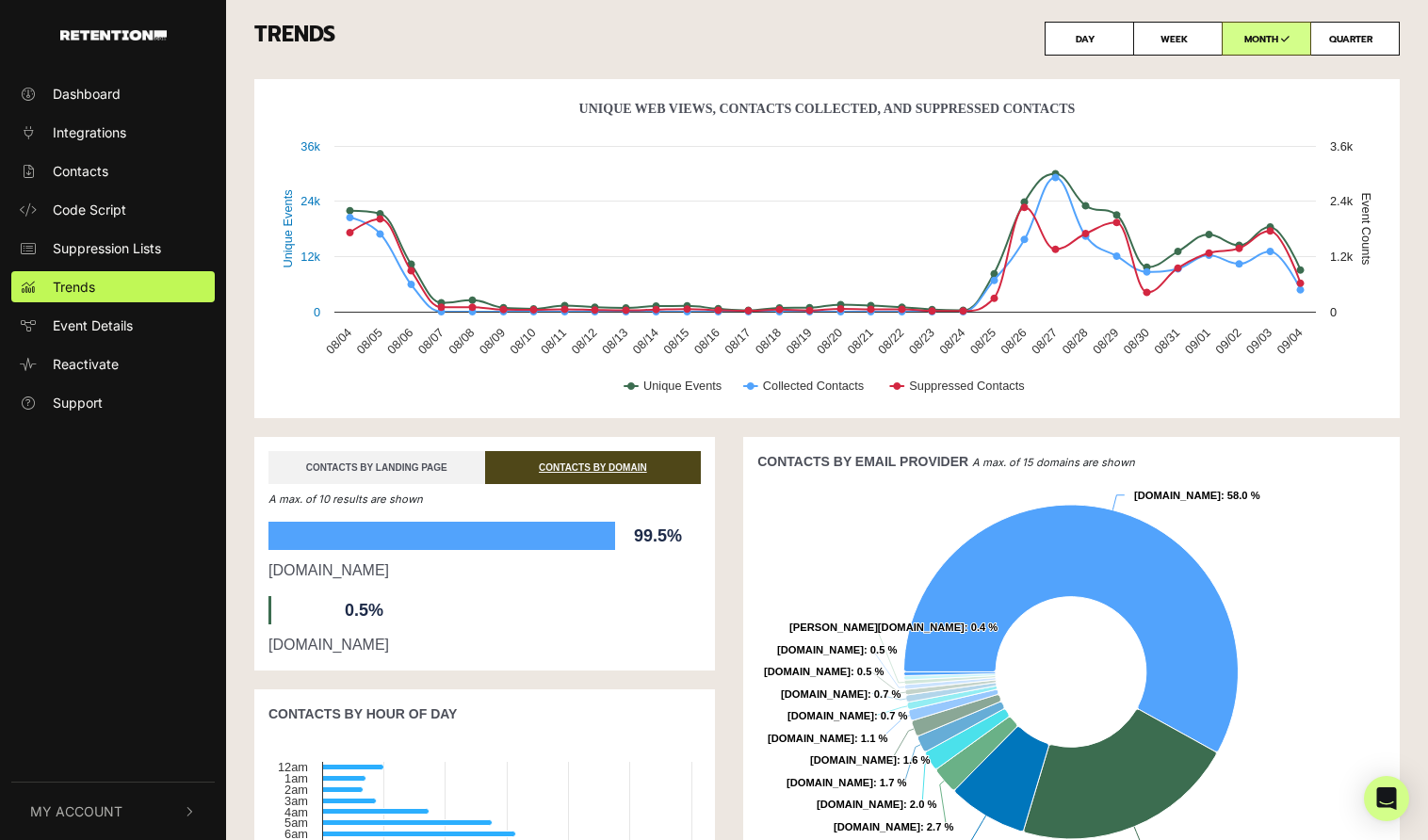
click at [377, 473] on link "CONTACTS BY LANDING PAGE" at bounding box center [377, 468] width 217 height 33
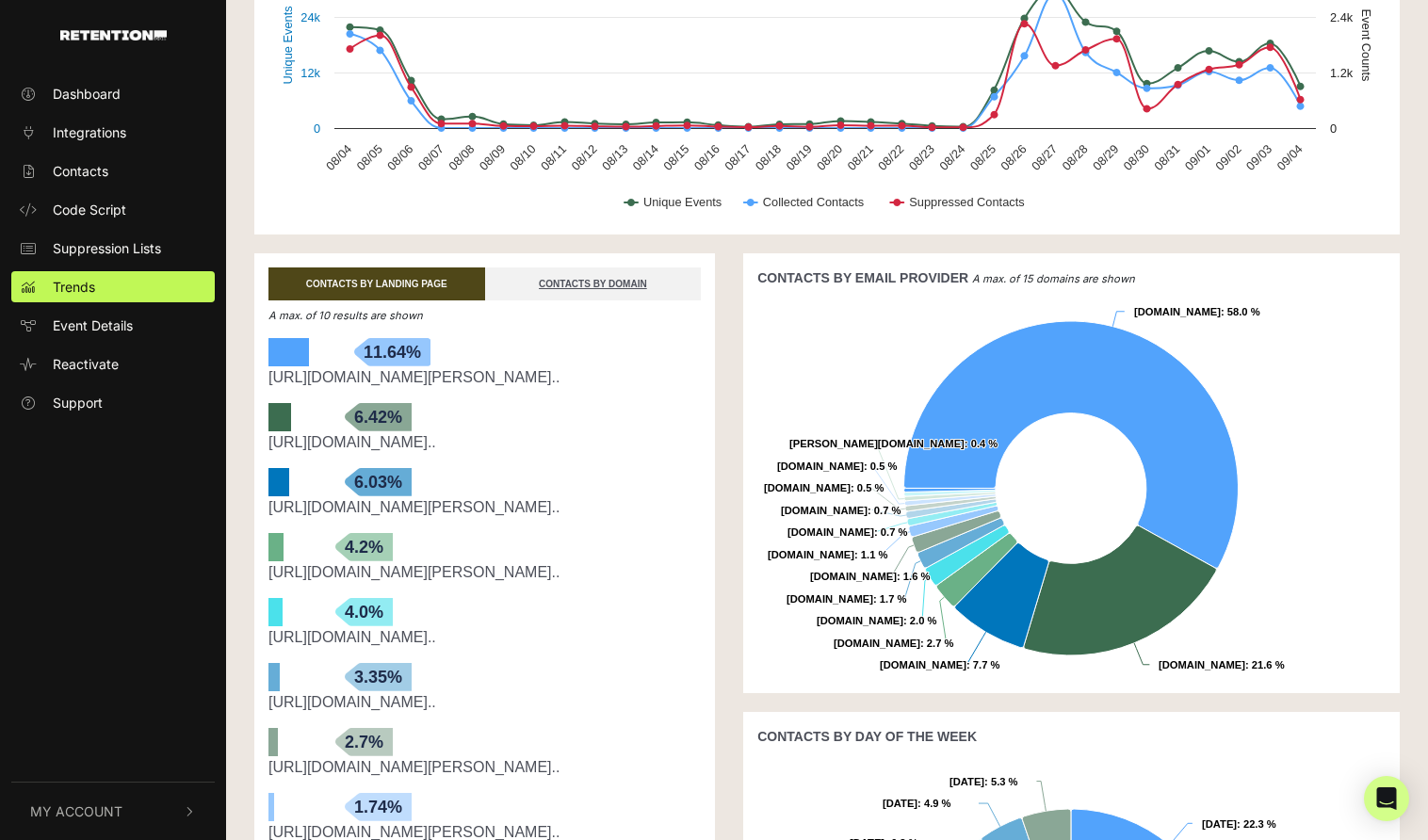
scroll to position [0, 0]
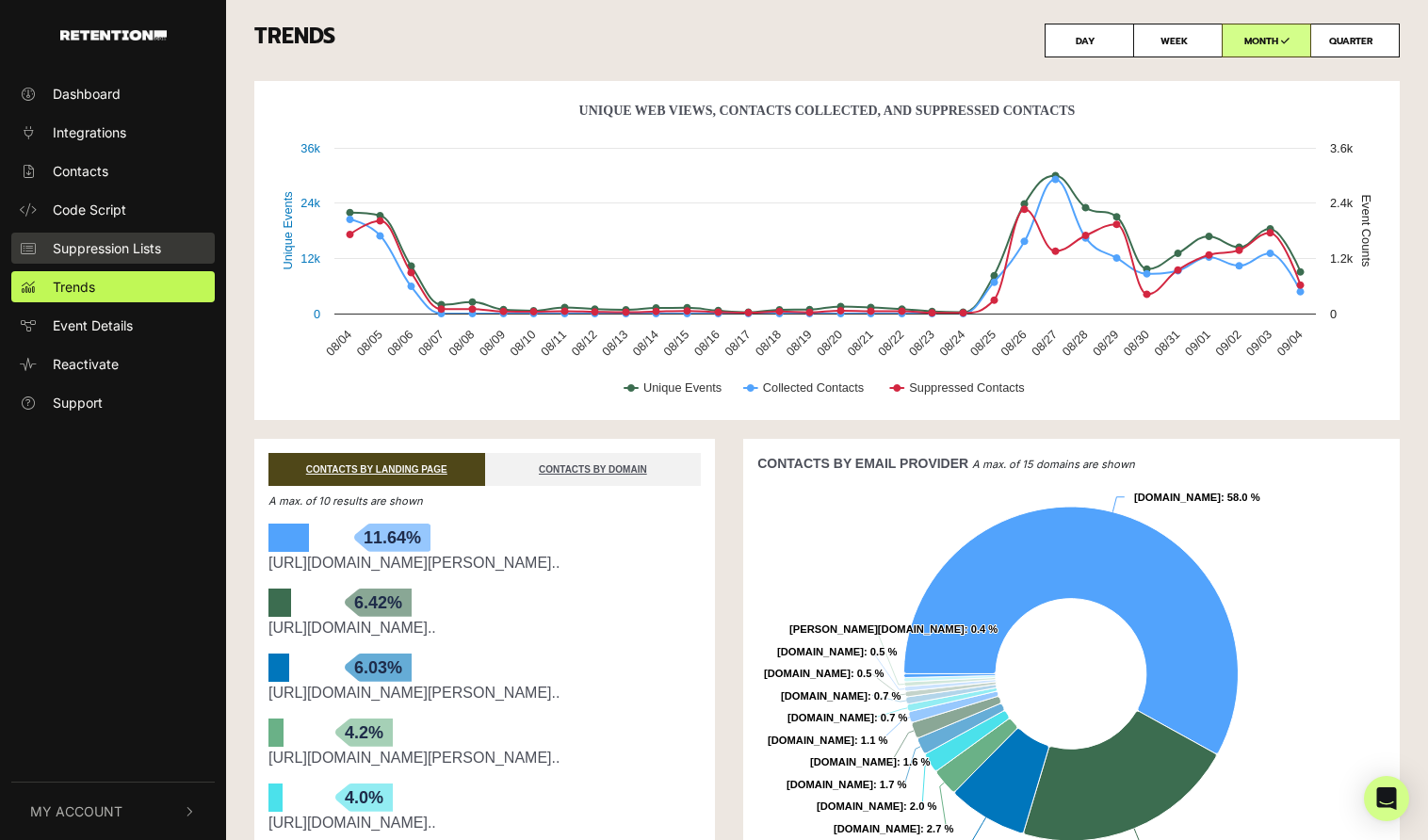
click at [134, 253] on span "Suppression Lists" at bounding box center [106, 248] width 108 height 20
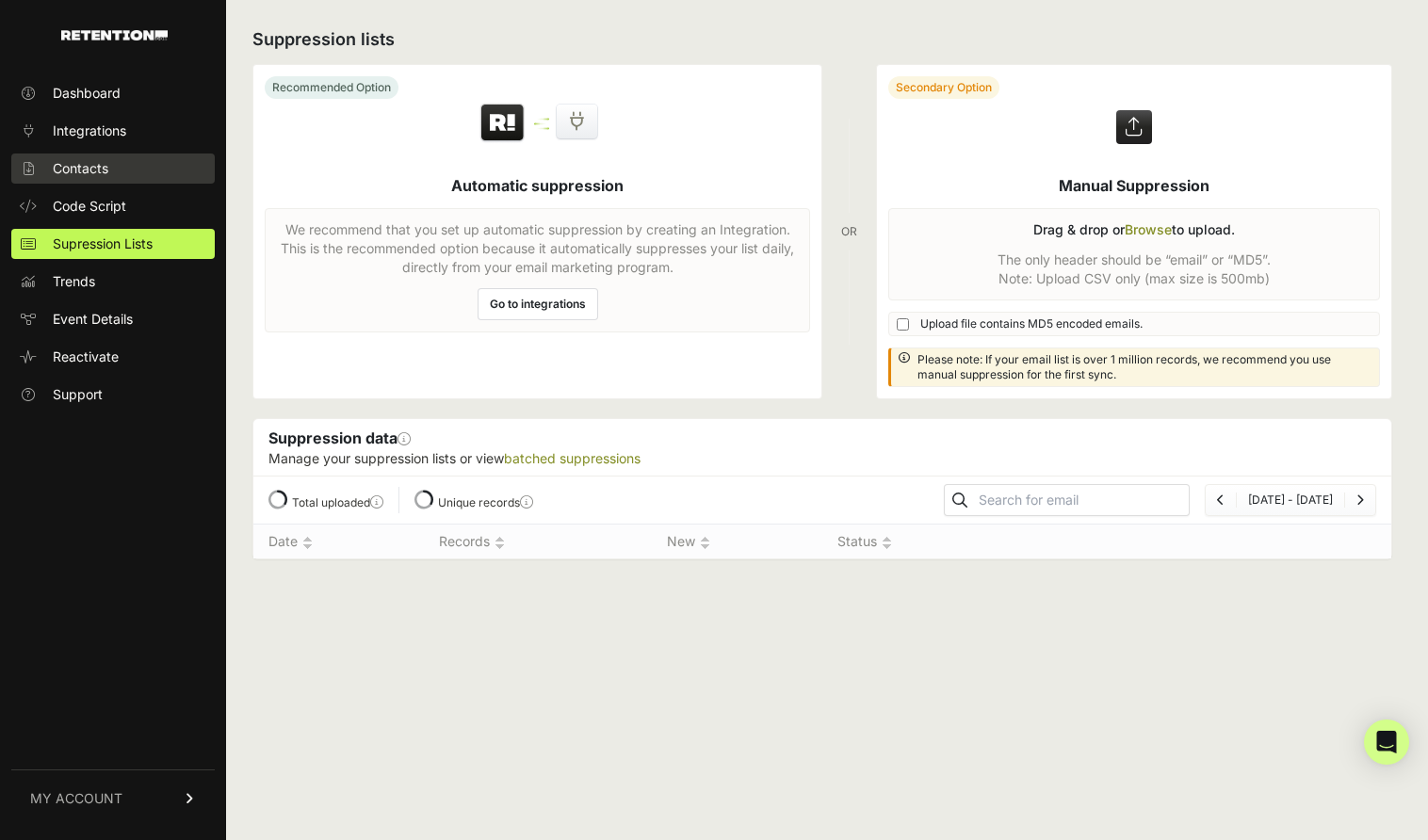
click at [90, 157] on link "Contacts" at bounding box center [113, 168] width 203 height 30
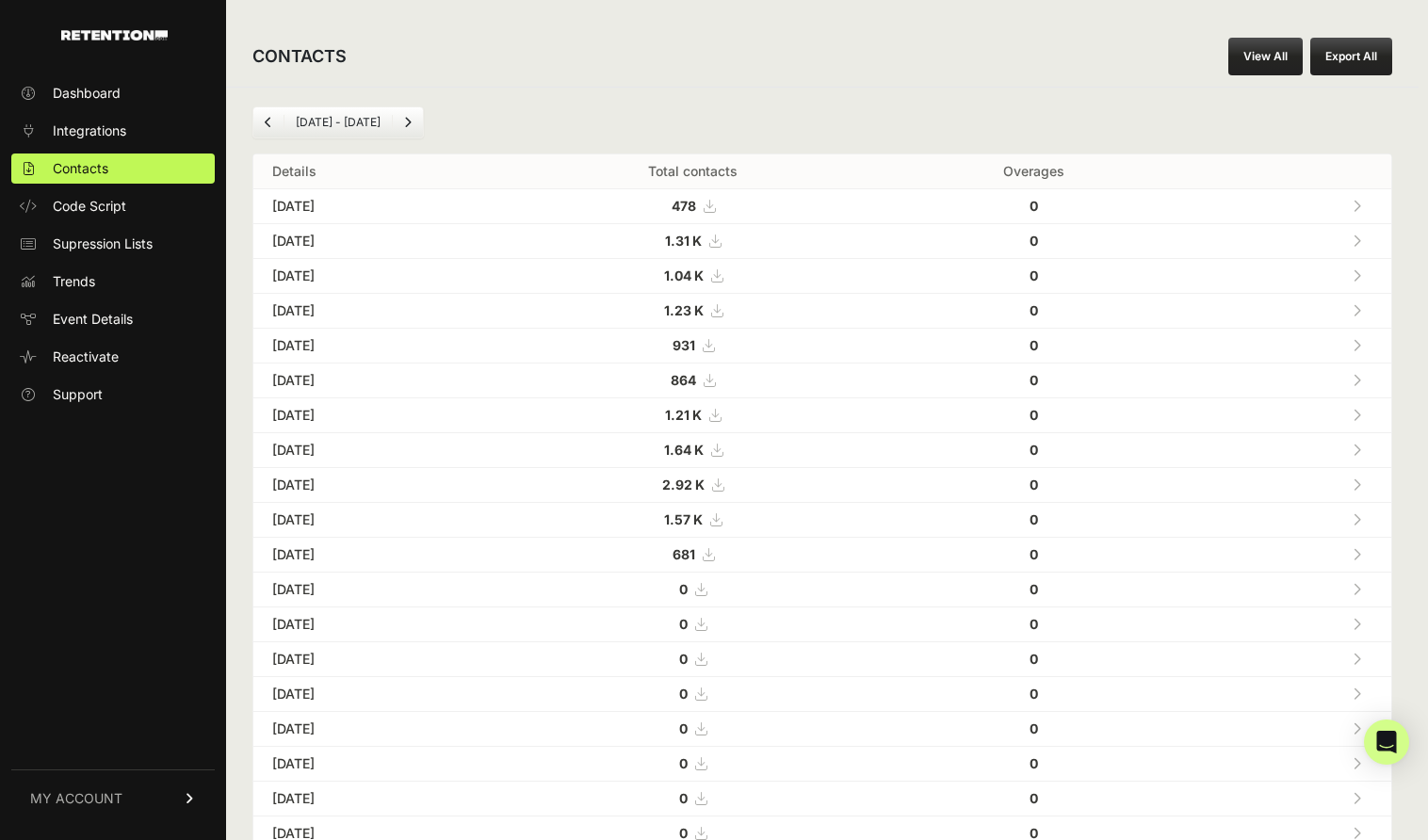
click at [1360, 416] on icon at bounding box center [1356, 414] width 9 height 13
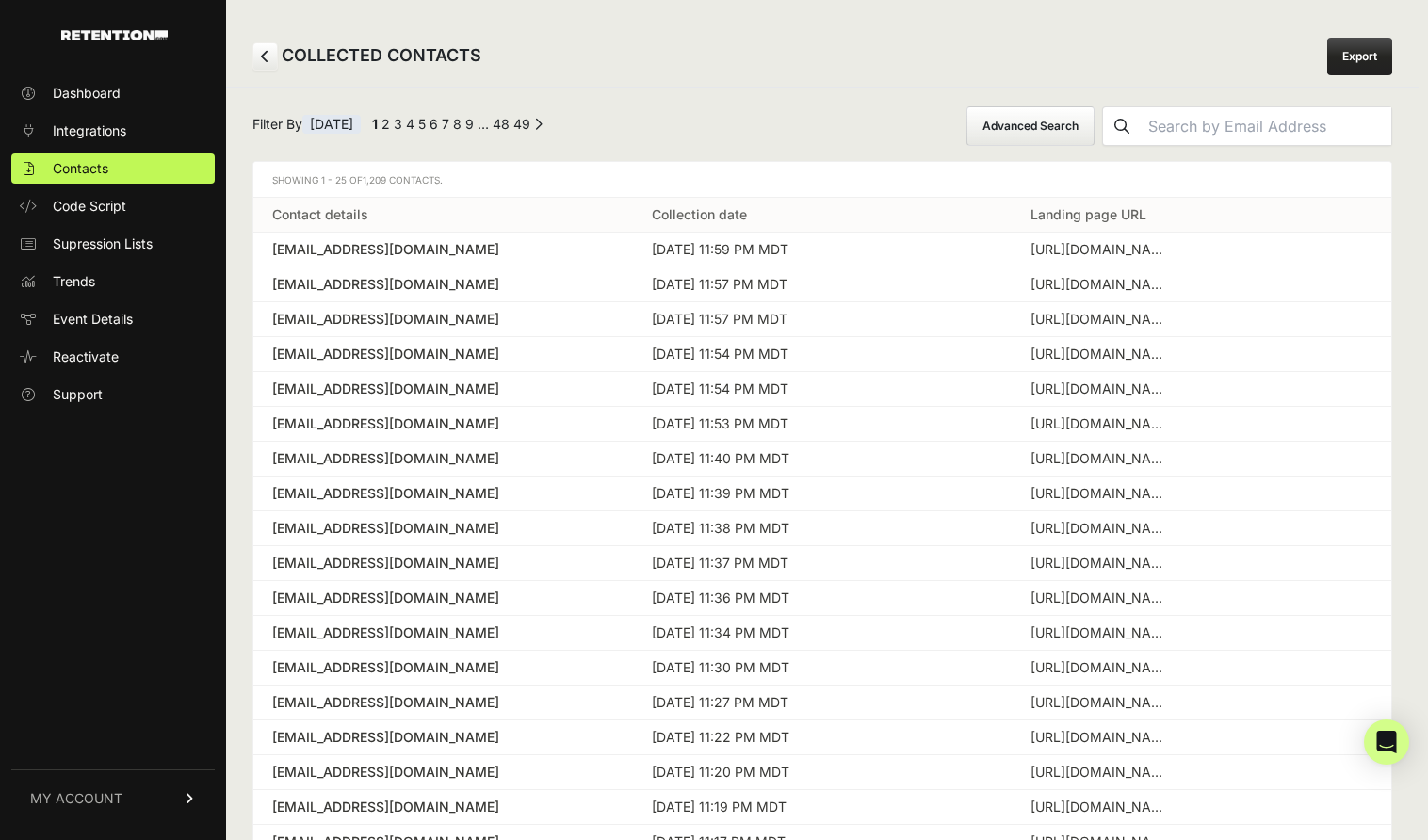
click at [458, 256] on div "[EMAIL_ADDRESS][DOMAIN_NAME]" at bounding box center [443, 249] width 342 height 19
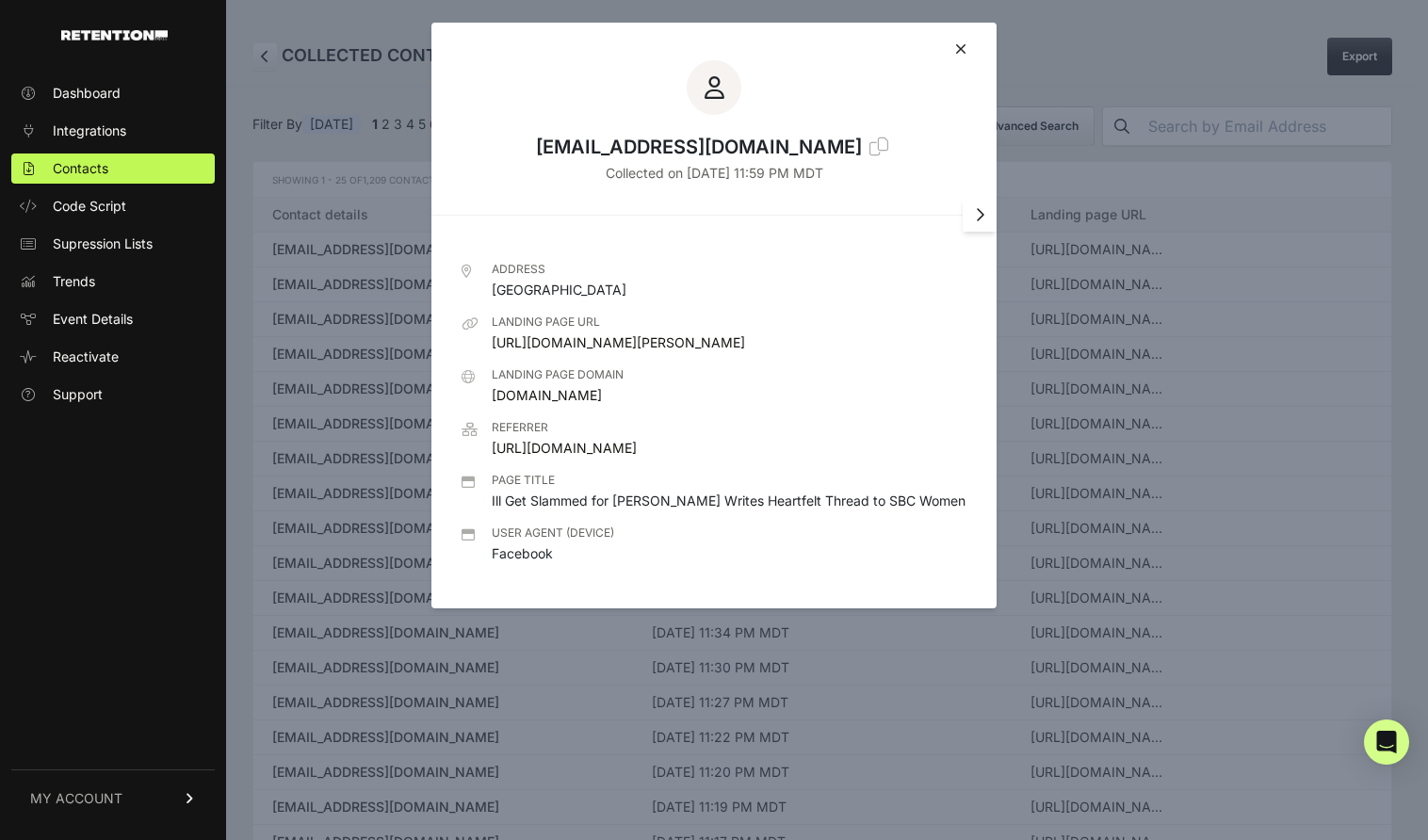
click at [976, 222] on icon at bounding box center [980, 214] width 10 height 15
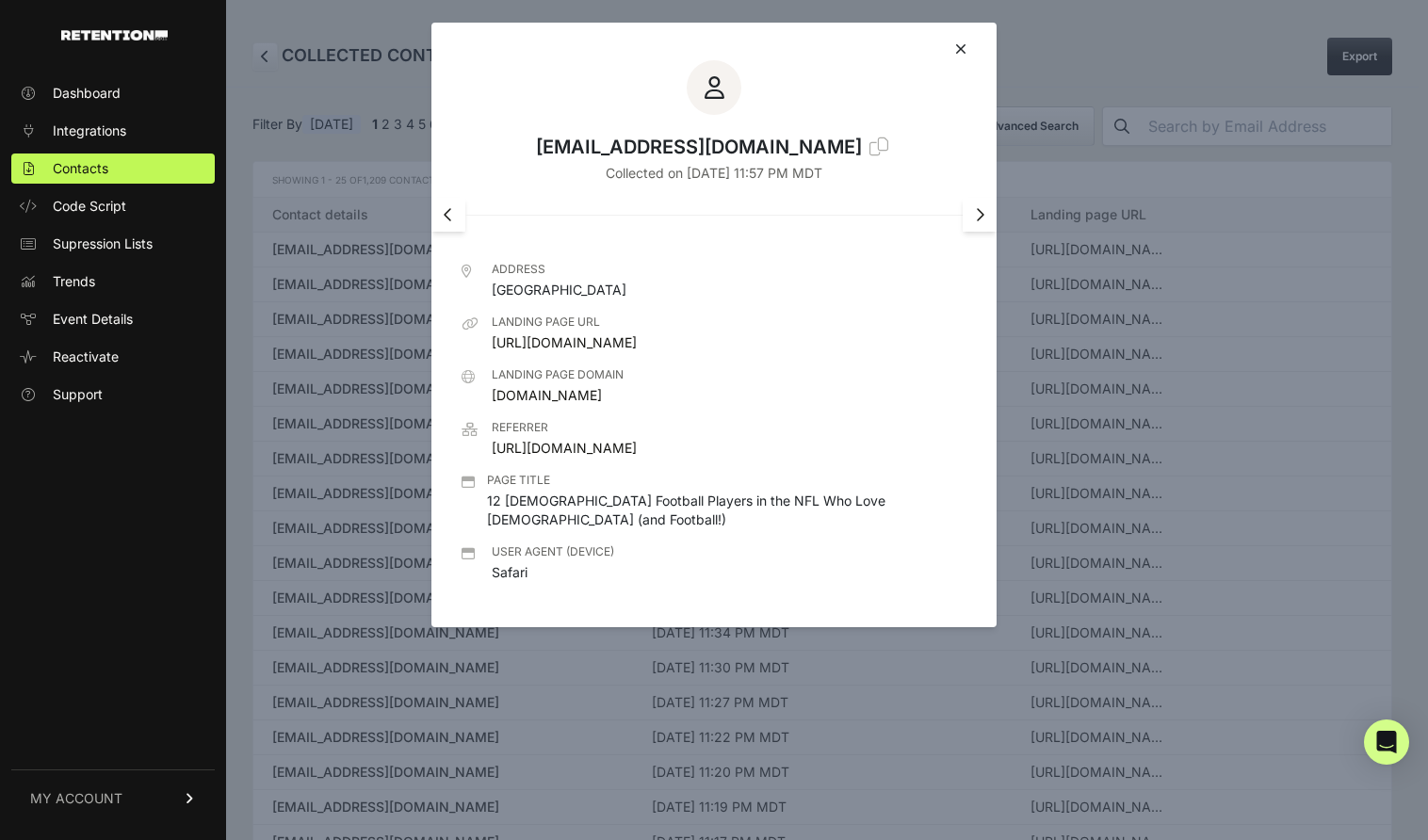
click at [976, 222] on icon at bounding box center [980, 214] width 10 height 15
click at [448, 214] on icon at bounding box center [448, 214] width 10 height 15
drag, startPoint x: 673, startPoint y: 485, endPoint x: 490, endPoint y: 487, distance: 183.0
click at [490, 458] on li "Referrer https://paid.outbrain.com/" at bounding box center [713, 439] width 505 height 38
copy link "https://paid.outbrain.com/"
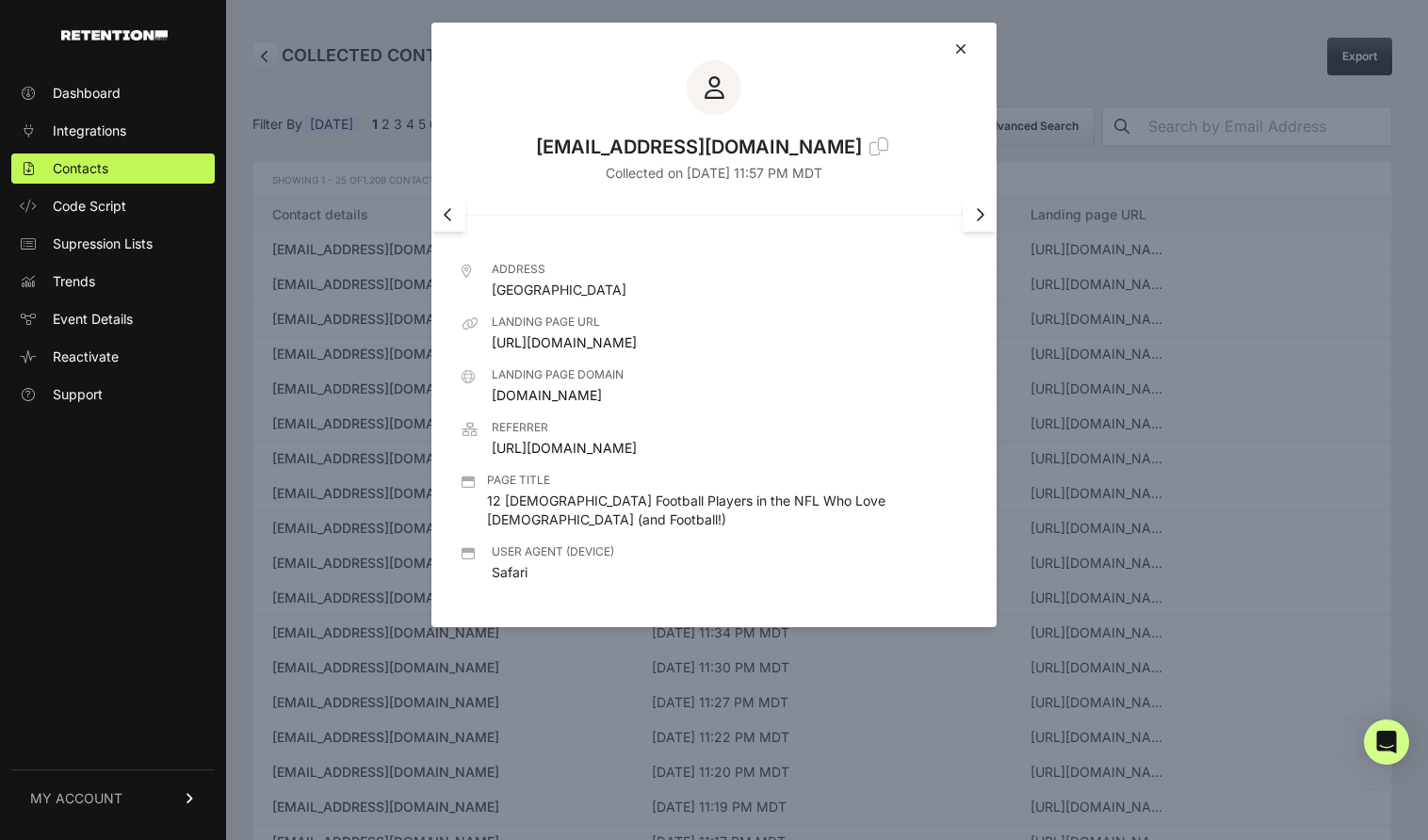
click at [602, 456] on link "https://paid.outbrain.com/" at bounding box center [564, 447] width 145 height 16
copy link "https://paid.outbrain.com/"
